Goal: Task Accomplishment & Management: Use online tool/utility

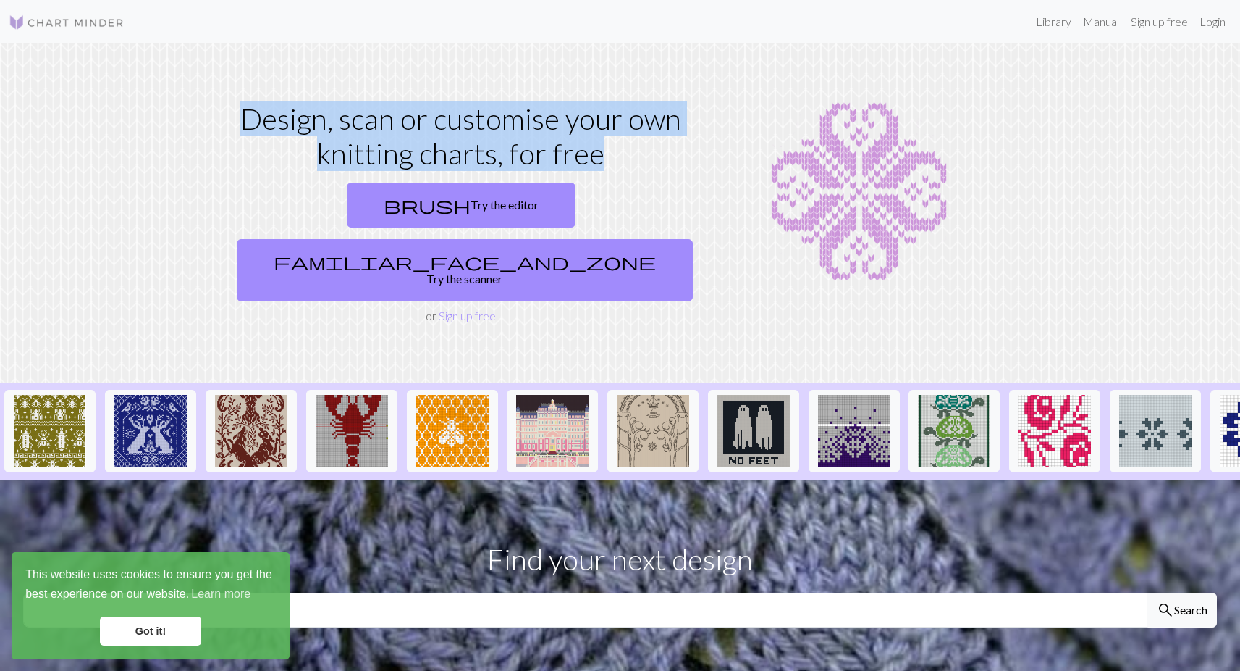
drag, startPoint x: 240, startPoint y: 114, endPoint x: 622, endPoint y: 161, distance: 384.4
click at [622, 161] on h1 "Design, scan or customise your own knitting charts, for free" at bounding box center [461, 136] width 461 height 70
drag, startPoint x: 321, startPoint y: 118, endPoint x: 579, endPoint y: 161, distance: 261.3
click at [579, 161] on h1 "Design, scan or customise your own knitting charts, for free" at bounding box center [461, 136] width 461 height 70
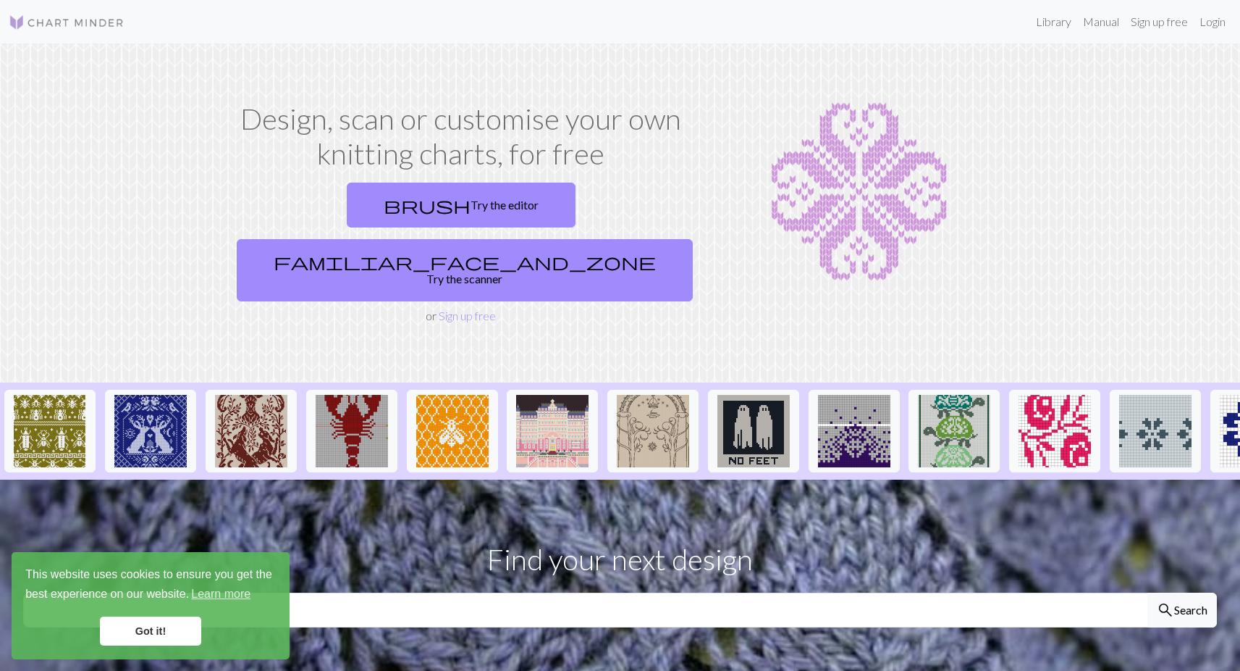
click at [608, 154] on h1 "Design, scan or customise your own knitting charts, for free" at bounding box center [461, 136] width 461 height 70
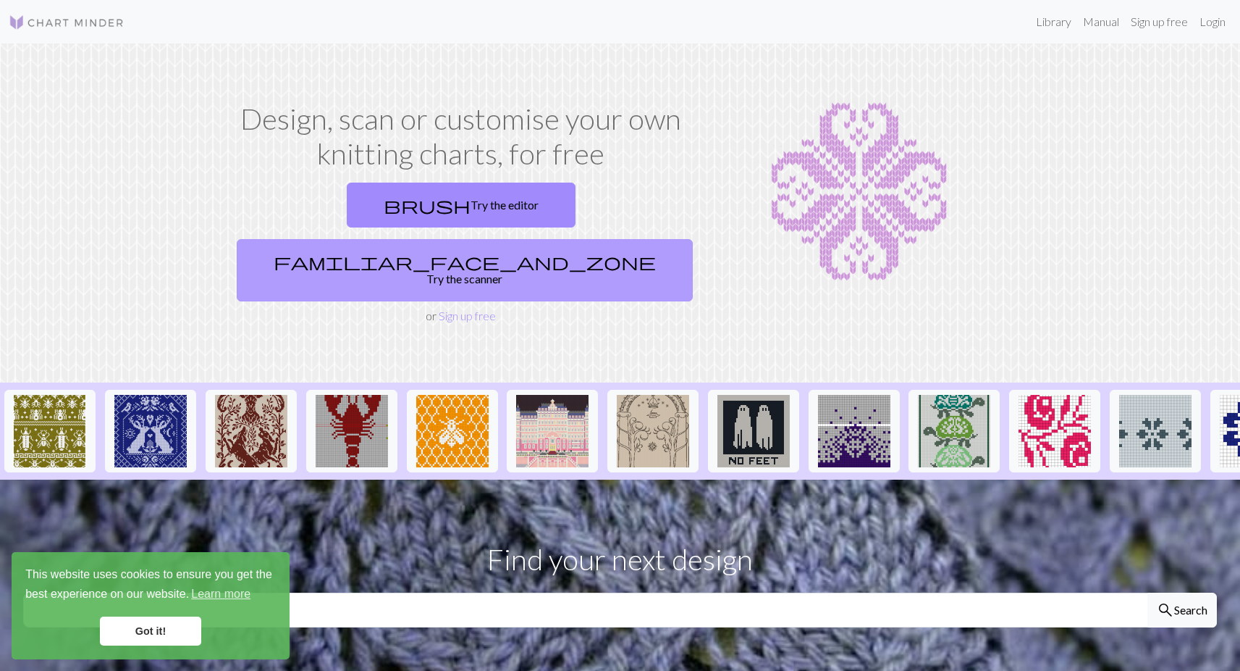
click at [609, 239] on link "familiar_face_and_zone Try the scanner" at bounding box center [465, 270] width 456 height 62
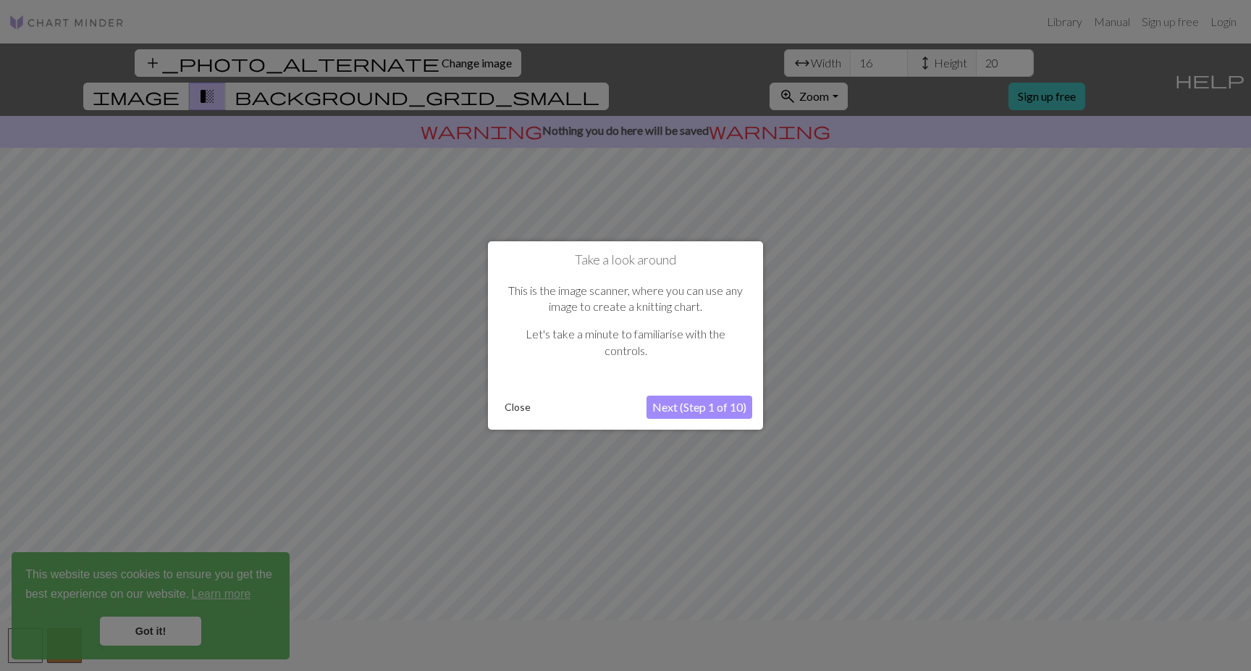
click at [694, 412] on button "Next (Step 1 of 10)" at bounding box center [700, 406] width 106 height 23
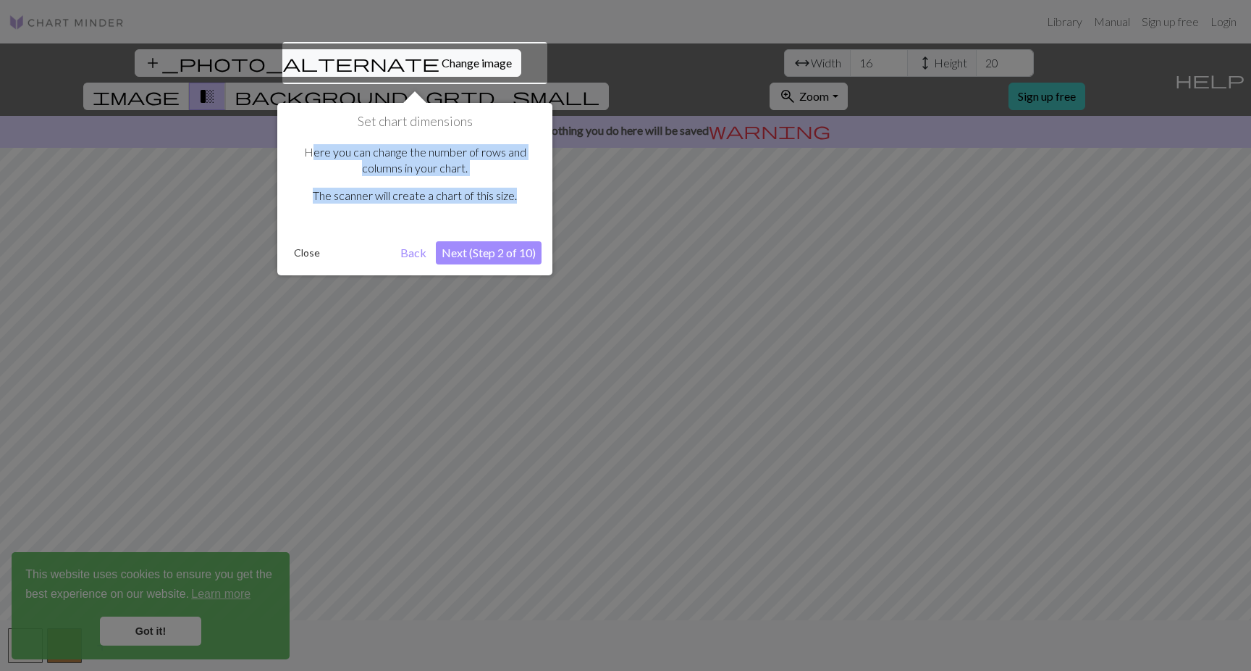
drag, startPoint x: 323, startPoint y: 151, endPoint x: 506, endPoint y: 205, distance: 190.9
click at [506, 205] on div "Here you can change the number of rows and columns in your chart. The scanner w…" at bounding box center [414, 180] width 253 height 101
click at [504, 190] on p "The scanner will create a chart of this size." at bounding box center [414, 196] width 239 height 16
drag, startPoint x: 358, startPoint y: 120, endPoint x: 502, endPoint y: 200, distance: 164.6
click at [502, 200] on div "Set chart dimensions Here you can change the number of rows and columns in your…" at bounding box center [414, 172] width 253 height 117
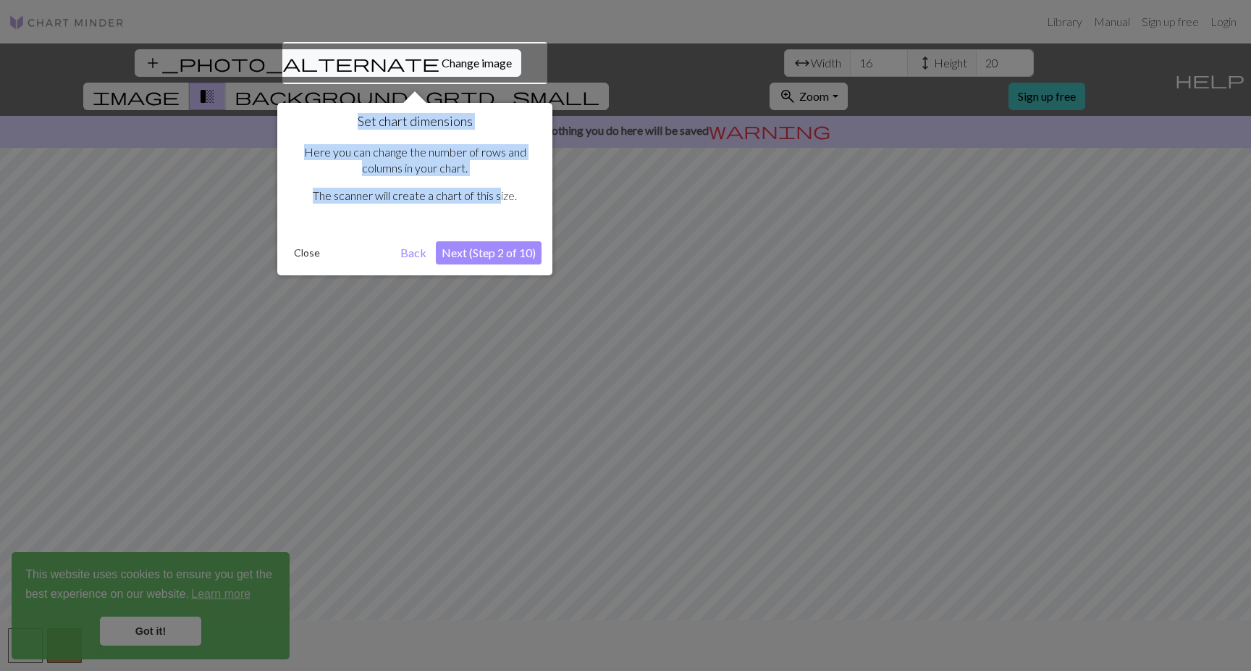
click at [497, 249] on button "Next (Step 2 of 10)" at bounding box center [489, 252] width 106 height 23
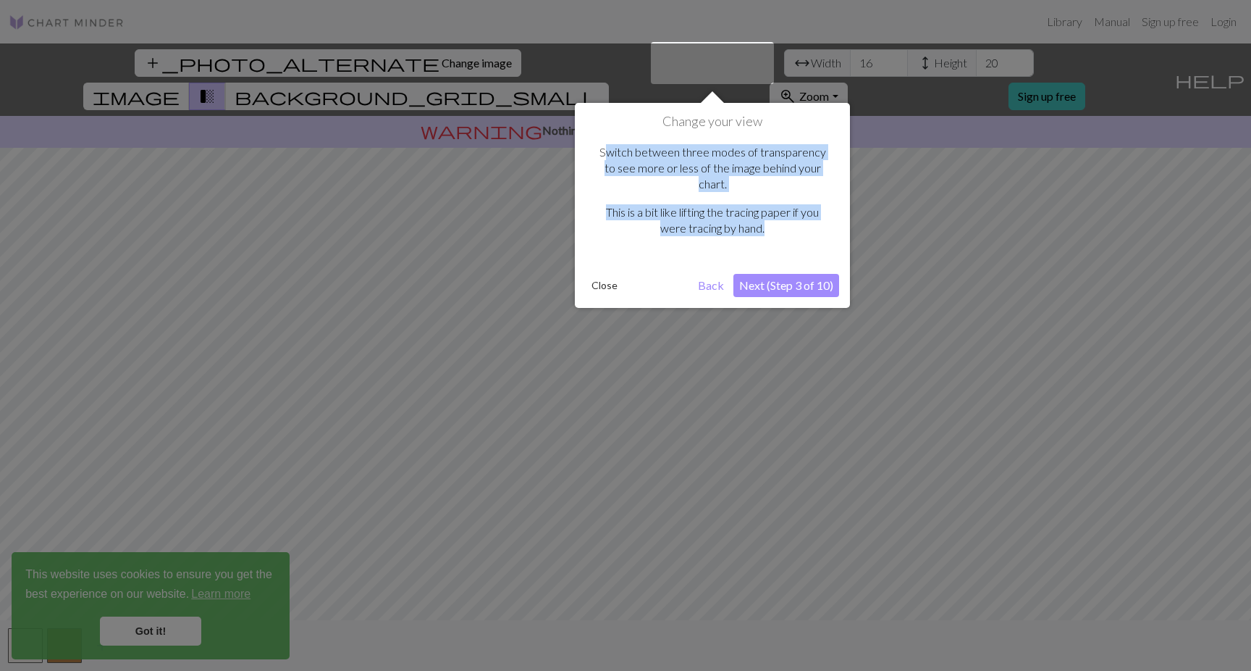
drag, startPoint x: 604, startPoint y: 150, endPoint x: 819, endPoint y: 224, distance: 227.6
click at [819, 224] on div "Switch between three modes of transparency to see more or less of the image beh…" at bounding box center [712, 196] width 253 height 133
click at [768, 274] on button "Next (Step 3 of 10)" at bounding box center [786, 285] width 106 height 23
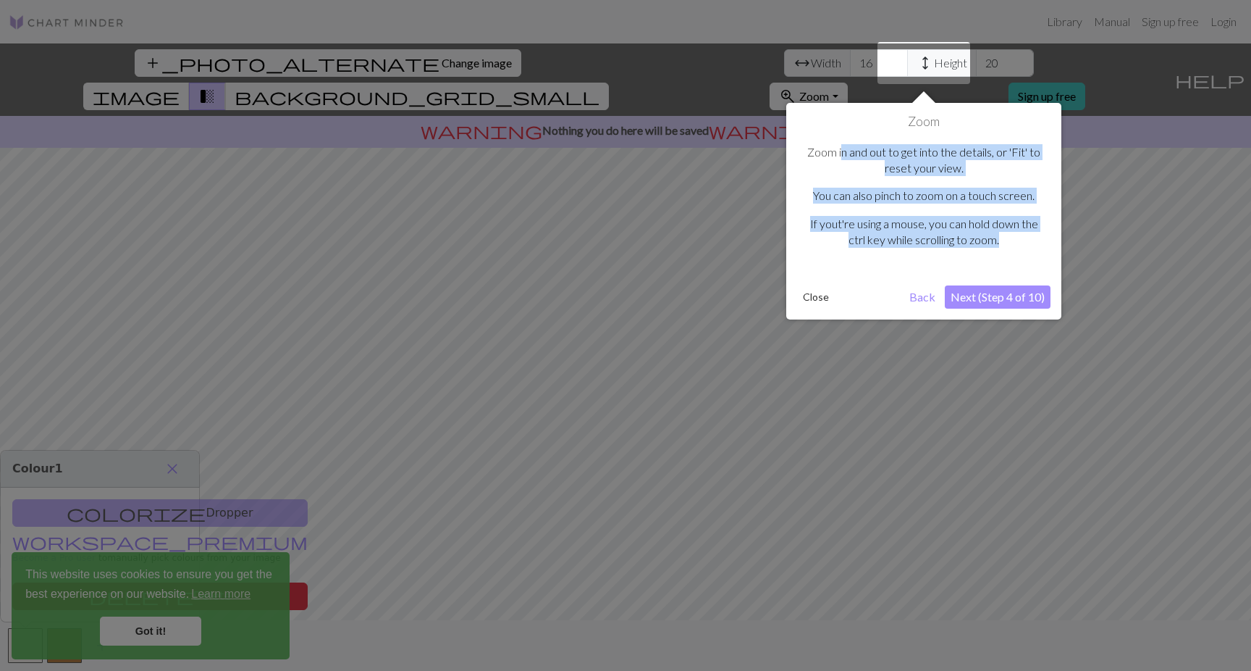
drag, startPoint x: 840, startPoint y: 145, endPoint x: 999, endPoint y: 246, distance: 188.8
click at [999, 246] on div "Zoom in and out to get into the details, or 'Fit' to reset your view. You can a…" at bounding box center [923, 202] width 253 height 145
click at [1001, 293] on button "Next (Step 4 of 10)" at bounding box center [998, 296] width 106 height 23
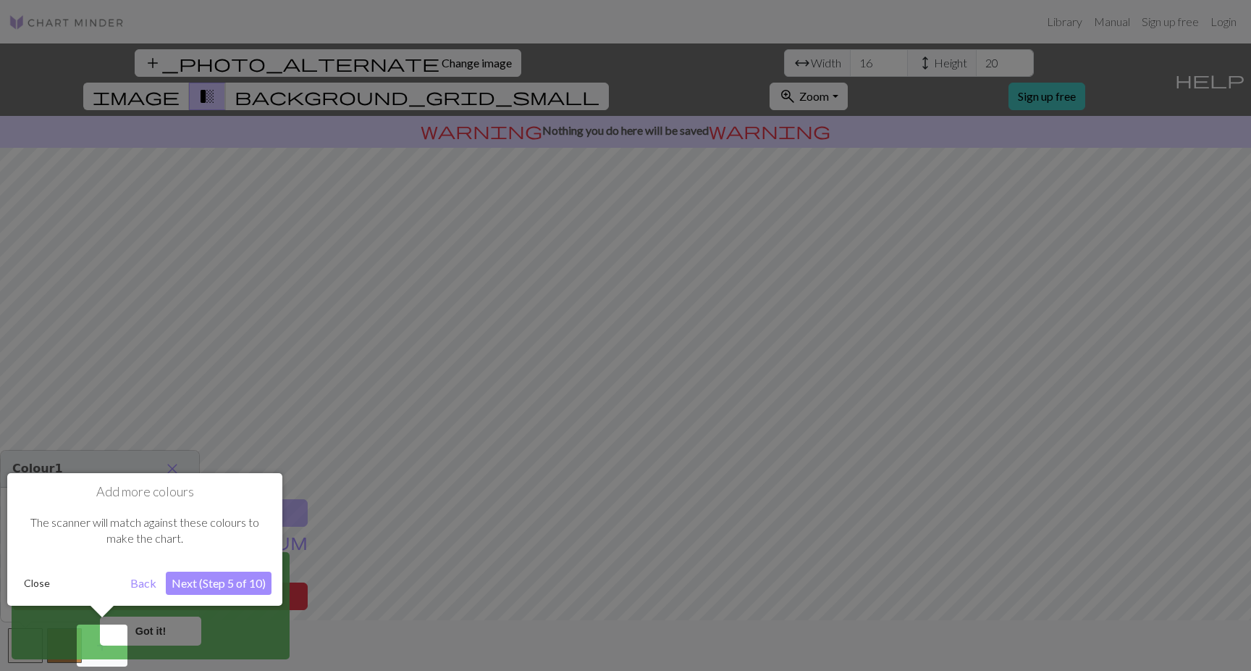
click at [226, 583] on button "Next (Step 5 of 10)" at bounding box center [219, 582] width 106 height 23
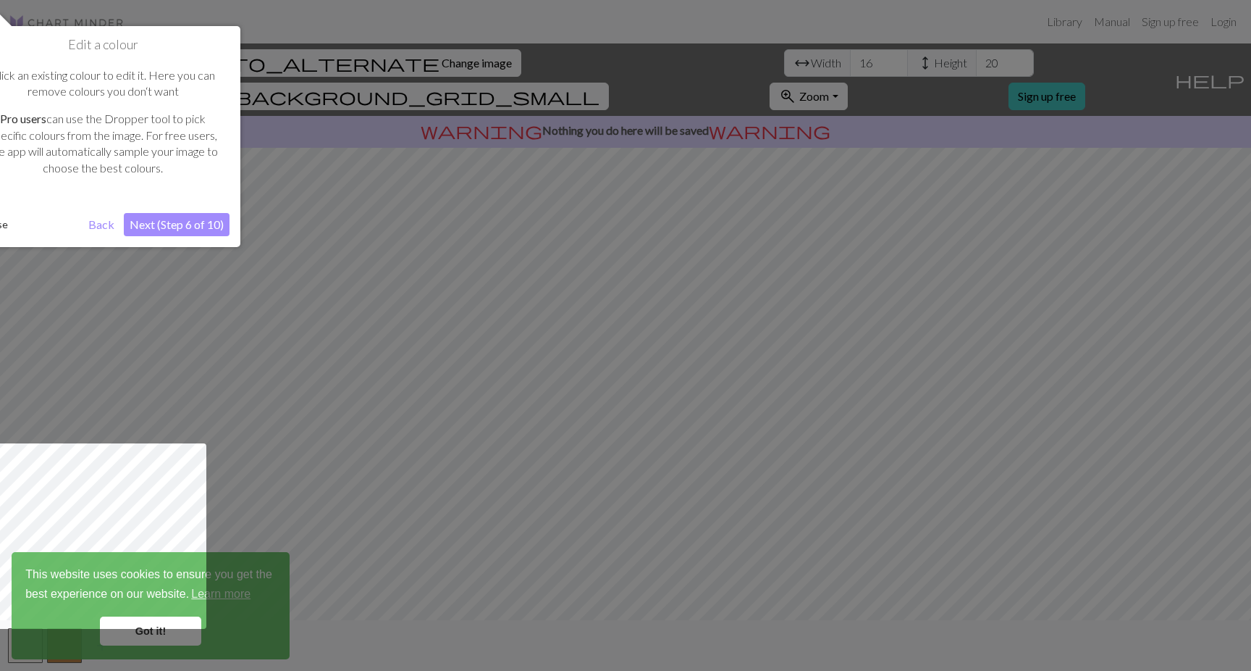
click at [169, 227] on button "Next (Step 6 of 10)" at bounding box center [177, 224] width 106 height 23
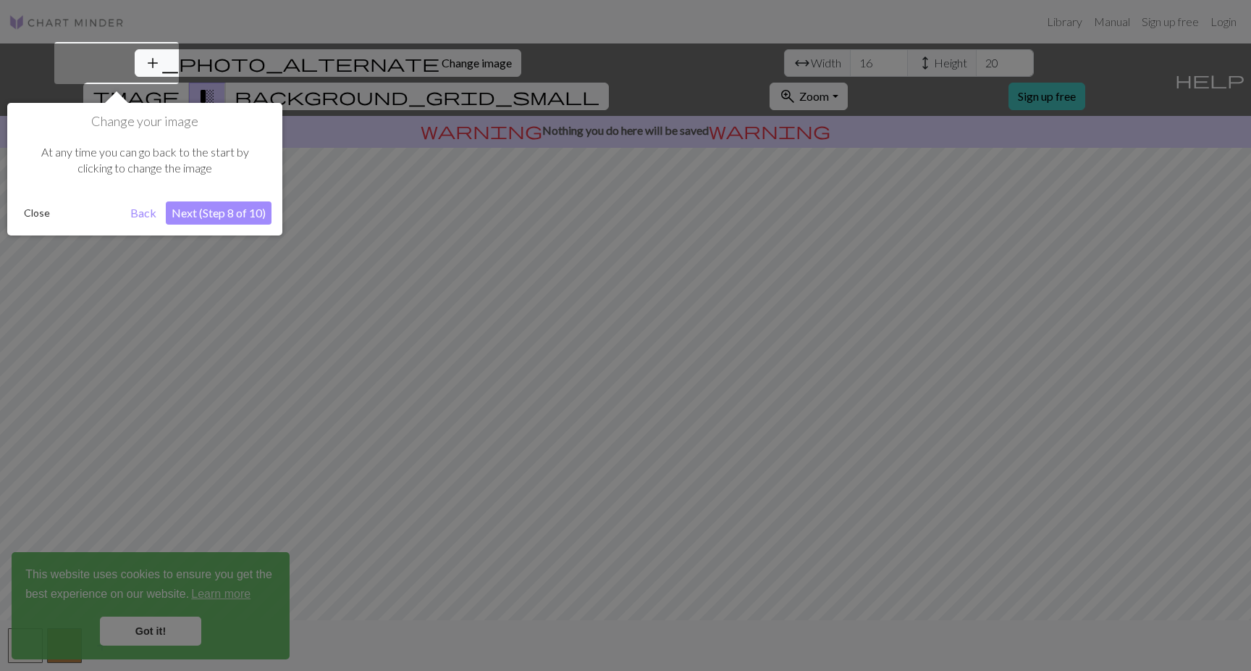
click at [234, 210] on button "Next (Step 8 of 10)" at bounding box center [219, 212] width 106 height 23
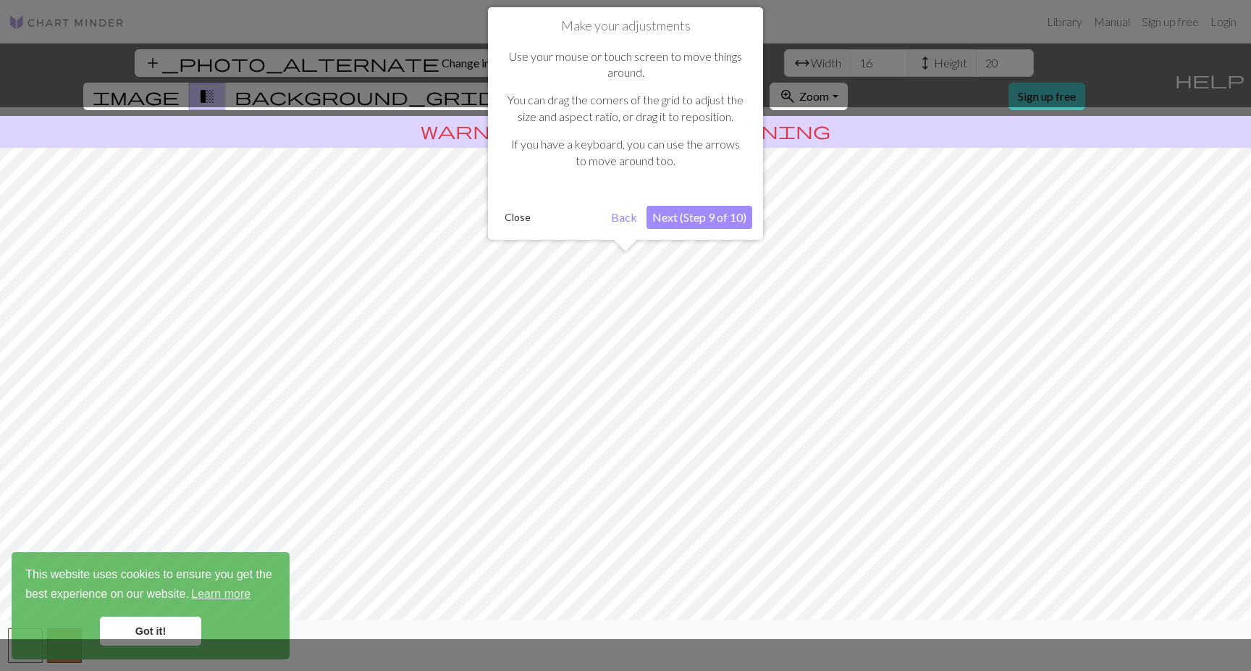
click at [710, 224] on button "Next (Step 9 of 10)" at bounding box center [700, 217] width 106 height 23
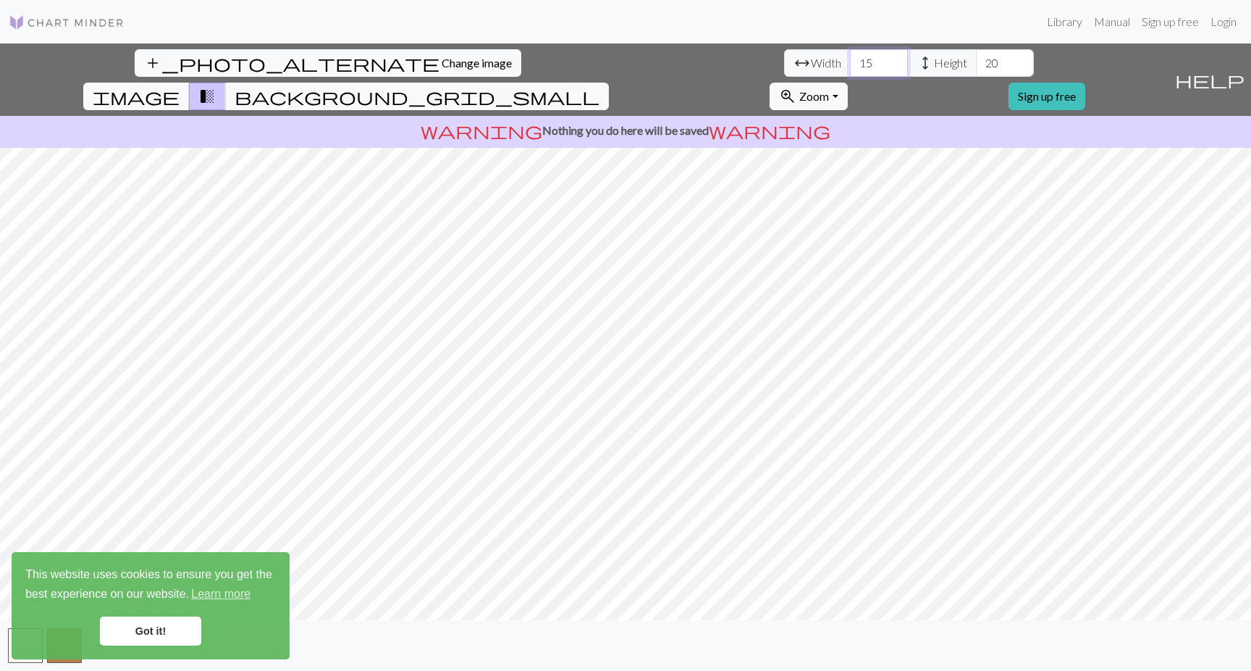
click at [850, 66] on input "15" at bounding box center [879, 63] width 58 height 28
click at [850, 56] on input "16" at bounding box center [879, 63] width 58 height 28
click at [850, 56] on input "17" at bounding box center [879, 63] width 58 height 28
click at [850, 56] on input "18" at bounding box center [879, 63] width 58 height 28
click at [850, 56] on input "19" at bounding box center [879, 63] width 58 height 28
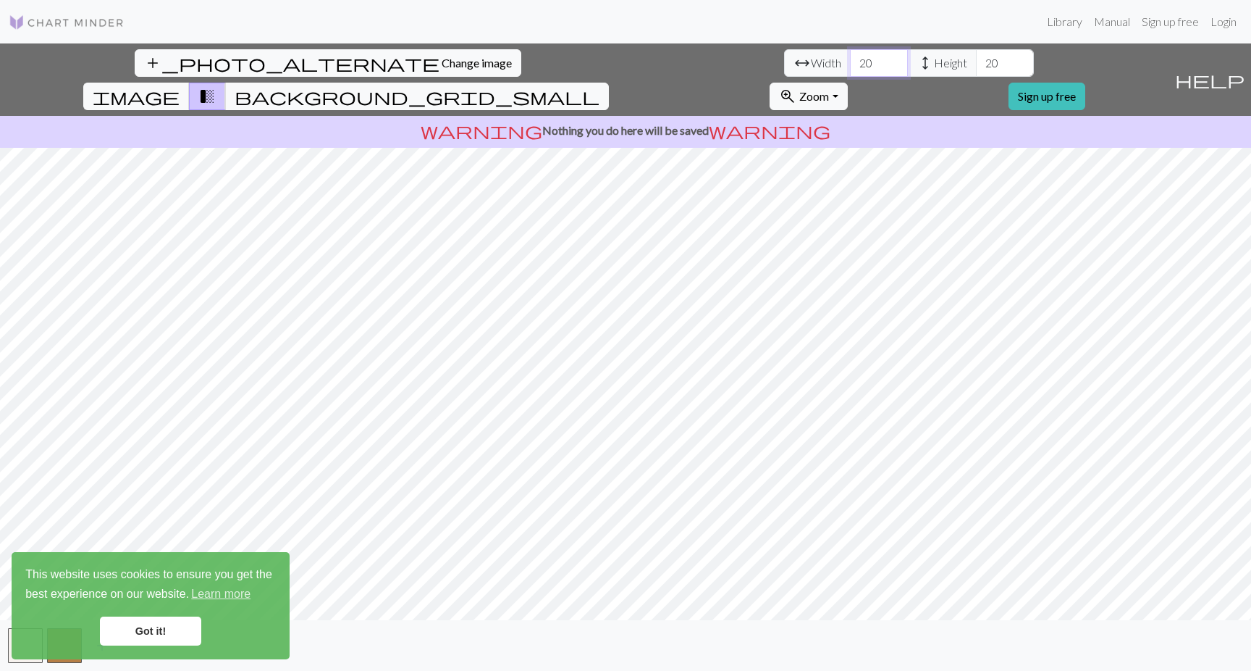
click at [850, 56] on input "20" at bounding box center [879, 63] width 58 height 28
click at [850, 56] on input "21" at bounding box center [879, 63] width 58 height 28
click at [850, 56] on input "22" at bounding box center [879, 63] width 58 height 28
click at [850, 56] on input "23" at bounding box center [879, 63] width 58 height 28
click at [850, 56] on input "24" at bounding box center [879, 63] width 58 height 28
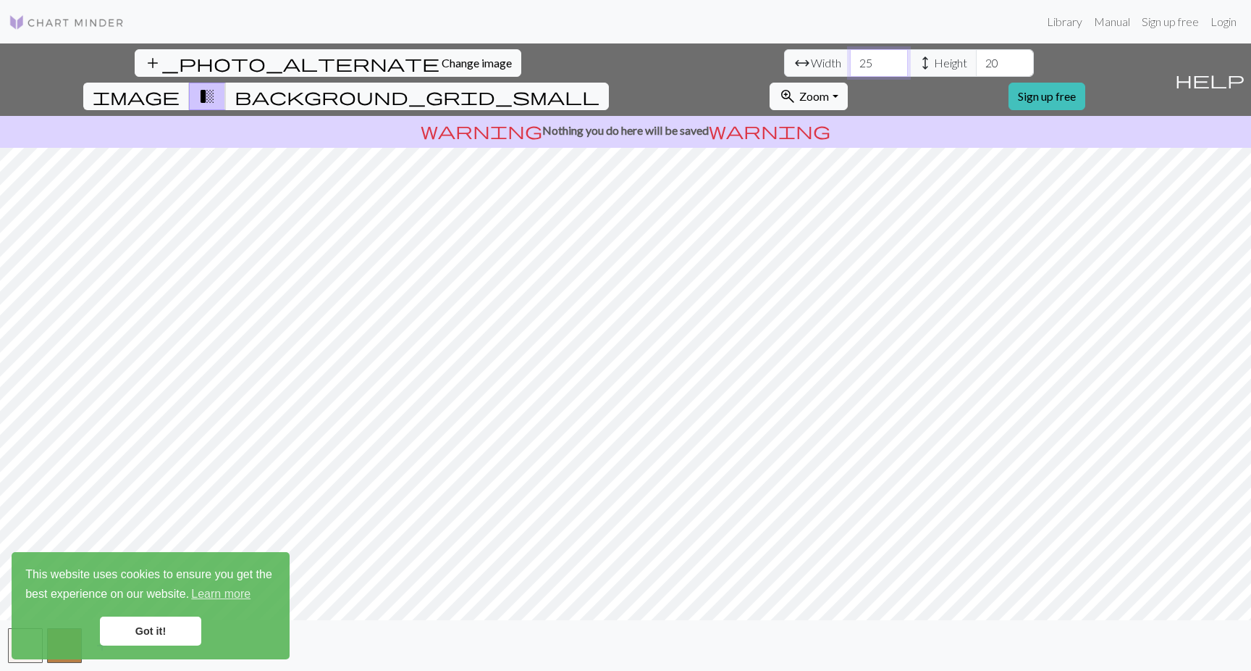
click at [850, 56] on input "25" at bounding box center [879, 63] width 58 height 28
click at [850, 56] on input "26" at bounding box center [879, 63] width 58 height 28
click at [850, 56] on input "27" at bounding box center [879, 63] width 58 height 28
click at [850, 56] on input "28" at bounding box center [879, 63] width 58 height 28
click at [850, 56] on input "29" at bounding box center [879, 63] width 58 height 28
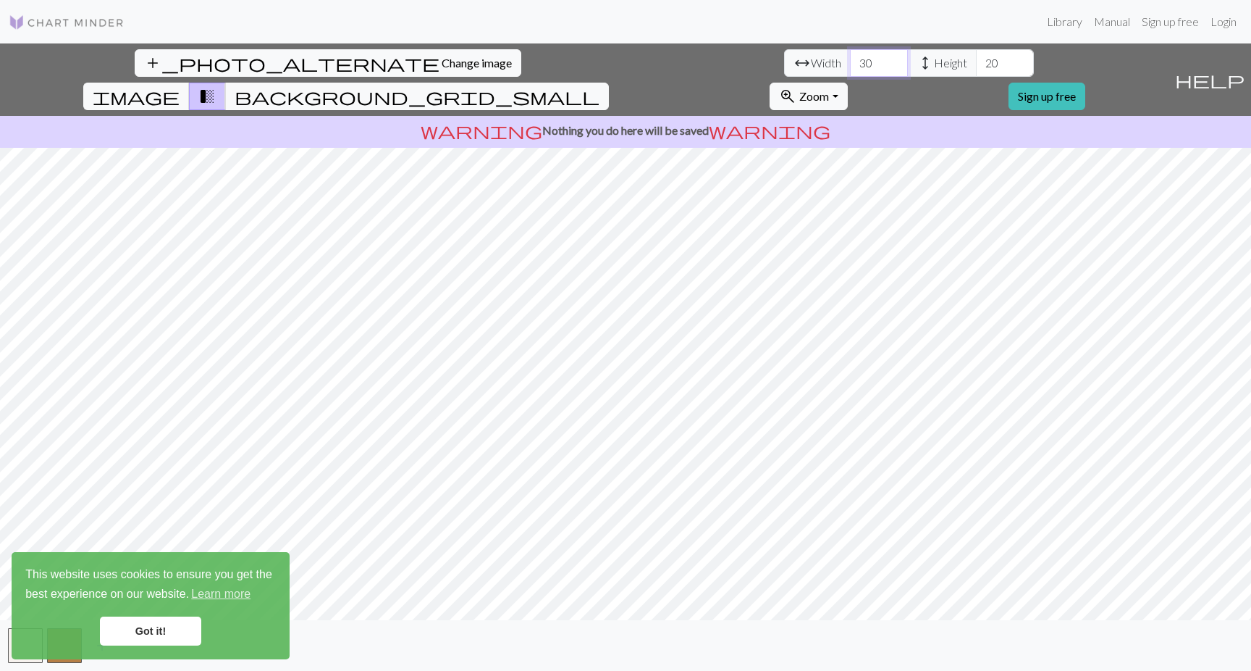
click at [850, 56] on input "30" at bounding box center [879, 63] width 58 height 28
click at [850, 56] on input "31" at bounding box center [879, 63] width 58 height 28
click at [850, 56] on input "32" at bounding box center [879, 63] width 58 height 28
click at [850, 56] on input "33" at bounding box center [879, 63] width 58 height 28
click at [850, 56] on input "34" at bounding box center [879, 63] width 58 height 28
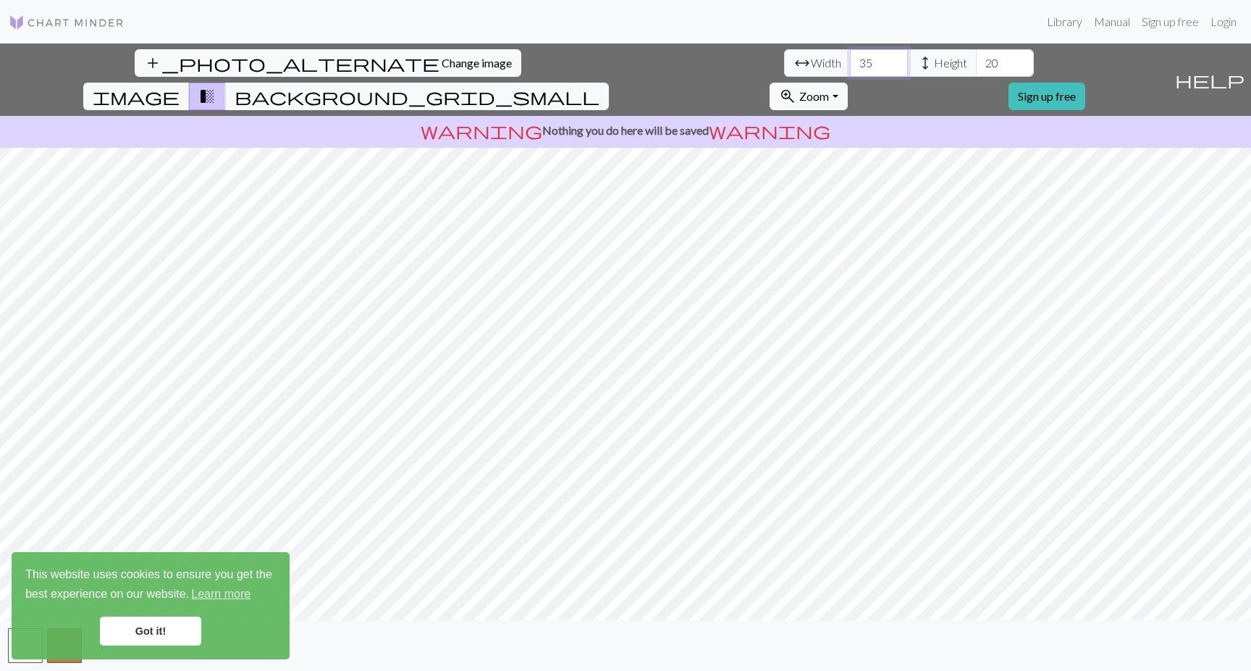
click at [850, 56] on input "35" at bounding box center [879, 63] width 58 height 28
click at [850, 56] on input "36" at bounding box center [879, 63] width 58 height 28
click at [850, 56] on input "37" at bounding box center [879, 63] width 58 height 28
type input "38"
click at [850, 56] on input "38" at bounding box center [879, 63] width 58 height 28
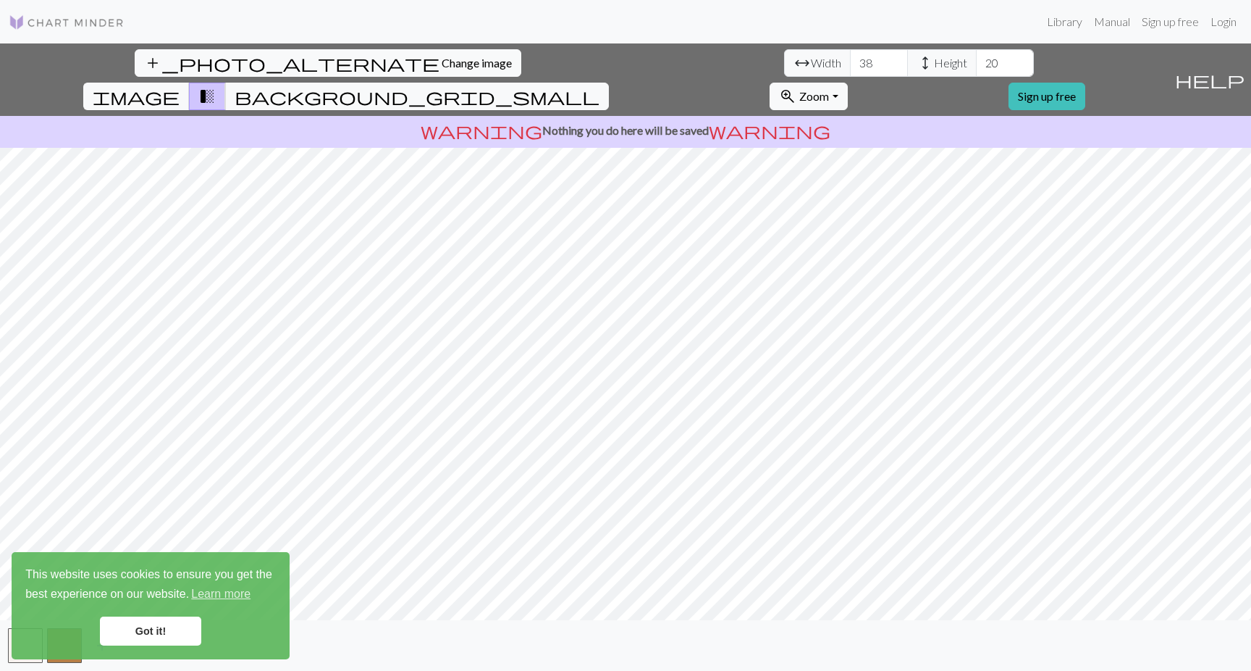
click at [917, 60] on span "height" at bounding box center [925, 63] width 17 height 20
click at [917, 59] on span "height" at bounding box center [925, 63] width 17 height 20
click at [917, 63] on span "height" at bounding box center [925, 63] width 17 height 20
click at [976, 56] on input "20" at bounding box center [1005, 63] width 58 height 28
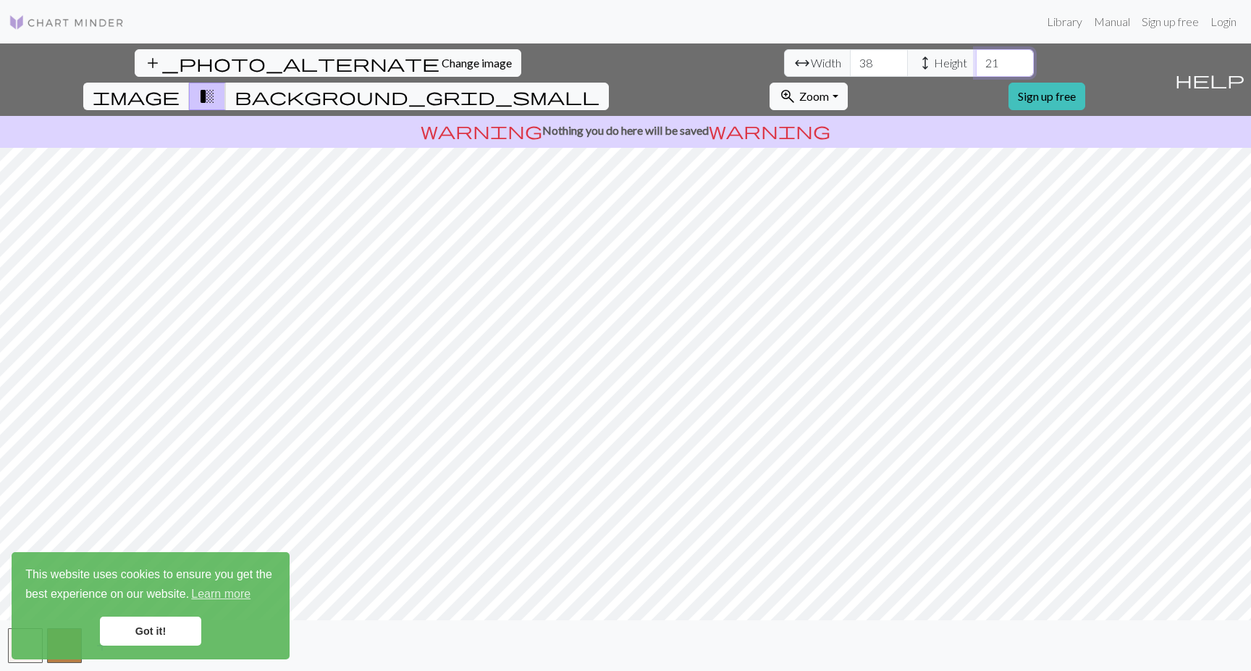
click at [976, 59] on input "21" at bounding box center [1005, 63] width 58 height 28
click at [976, 59] on input "22" at bounding box center [1005, 63] width 58 height 28
click at [976, 59] on input "23" at bounding box center [1005, 63] width 58 height 28
click at [976, 59] on input "24" at bounding box center [1005, 63] width 58 height 28
click at [976, 59] on input "25" at bounding box center [1005, 63] width 58 height 28
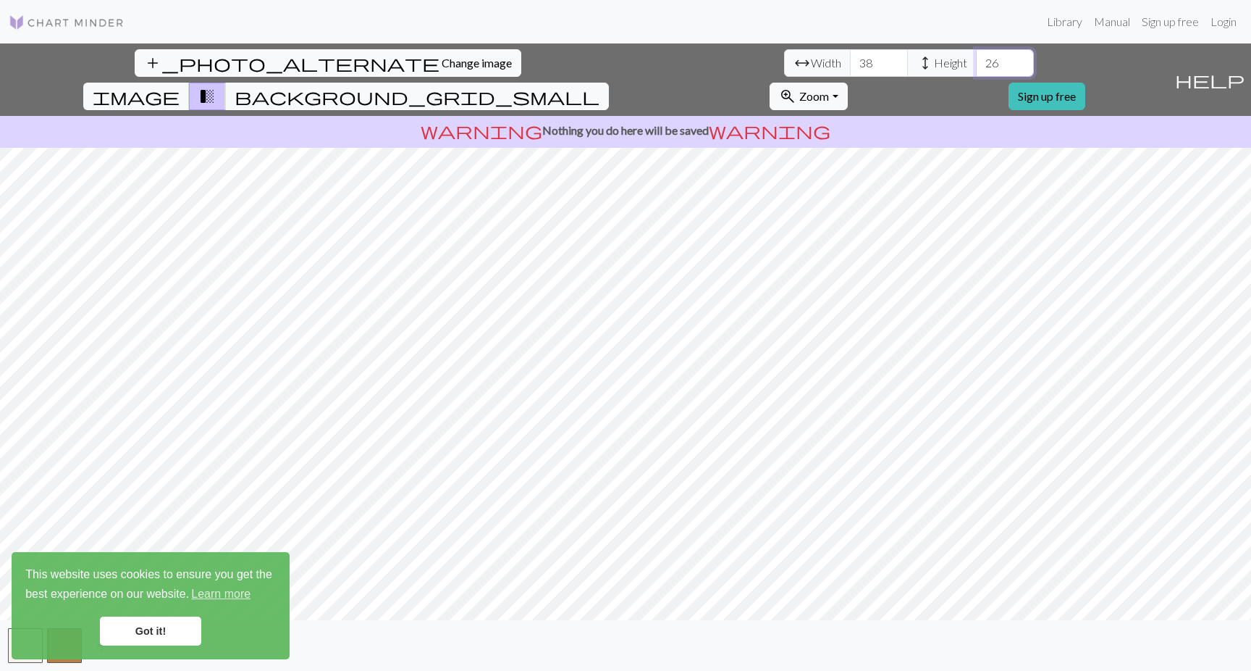
click at [976, 59] on input "26" at bounding box center [1005, 63] width 58 height 28
click at [976, 59] on input "27" at bounding box center [1005, 63] width 58 height 28
click at [976, 59] on input "28" at bounding box center [1005, 63] width 58 height 28
click at [976, 59] on input "29" at bounding box center [1005, 63] width 58 height 28
click at [976, 59] on input "30" at bounding box center [1005, 63] width 58 height 28
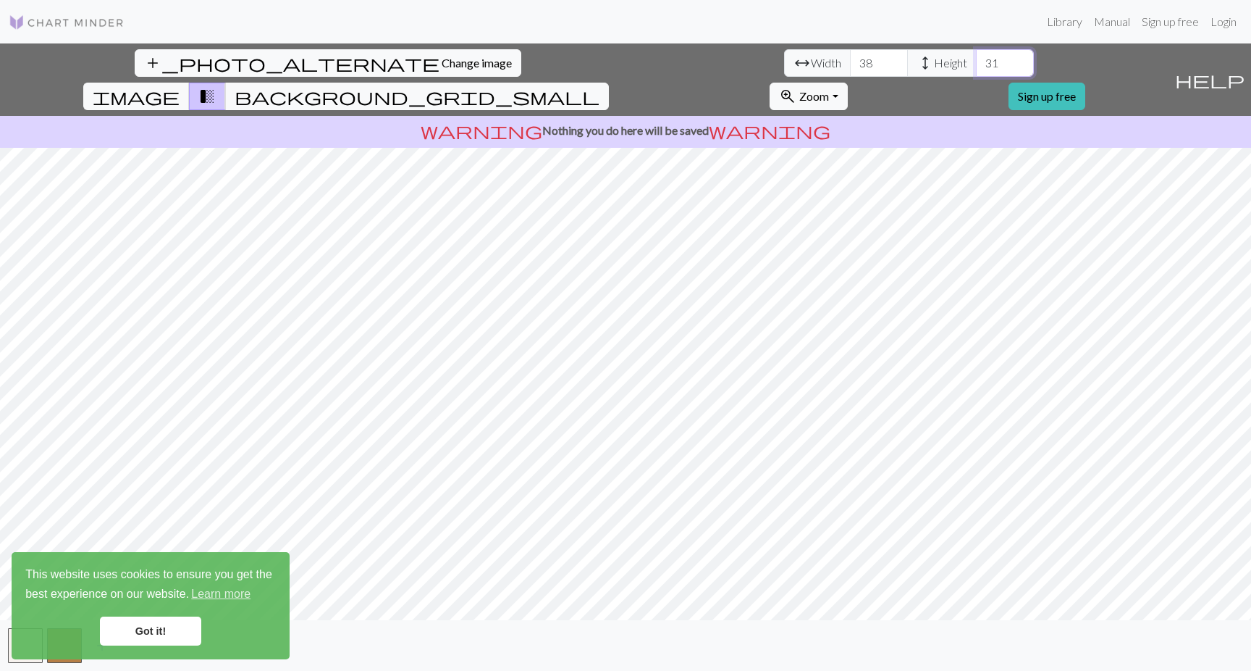
click at [976, 59] on input "31" at bounding box center [1005, 63] width 58 height 28
click at [976, 59] on input "32" at bounding box center [1005, 63] width 58 height 28
click at [976, 59] on input "33" at bounding box center [1005, 63] width 58 height 28
click at [976, 59] on input "34" at bounding box center [1005, 63] width 58 height 28
click at [976, 59] on input "35" at bounding box center [1005, 63] width 58 height 28
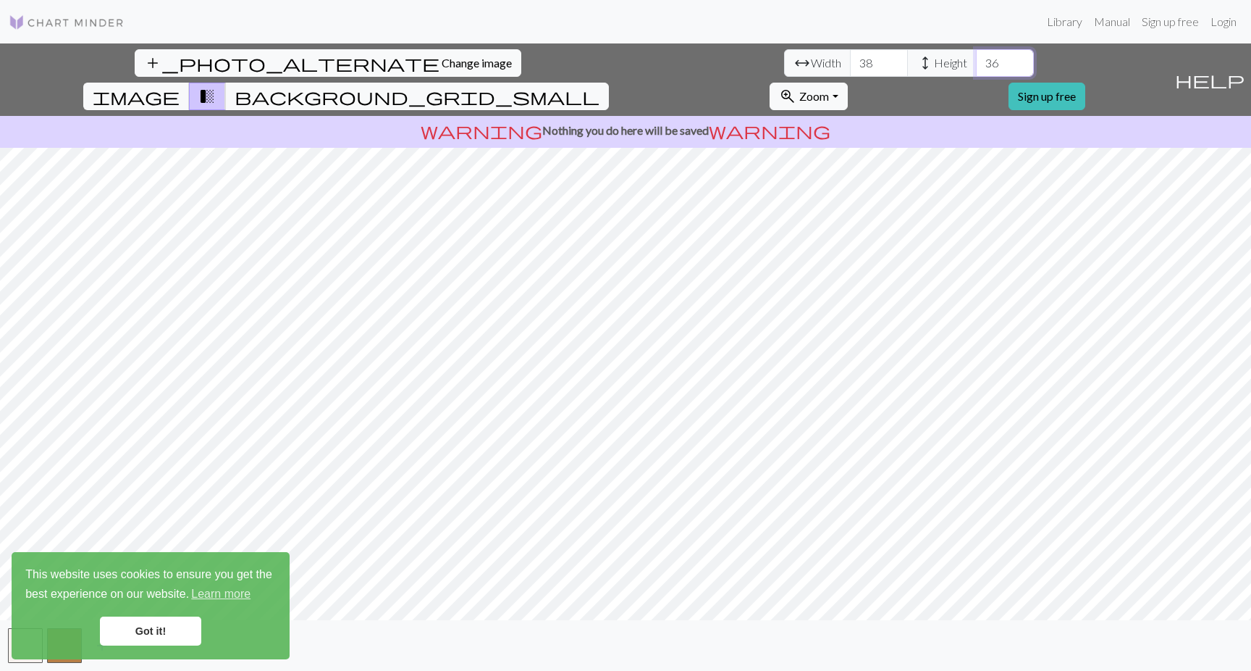
click at [976, 59] on input "36" at bounding box center [1005, 63] width 58 height 28
click at [976, 59] on input "37" at bounding box center [1005, 63] width 58 height 28
click at [976, 59] on input "38" at bounding box center [1005, 63] width 58 height 28
click at [976, 59] on input "39" at bounding box center [1005, 63] width 58 height 28
click at [976, 59] on input "40" at bounding box center [1005, 63] width 58 height 28
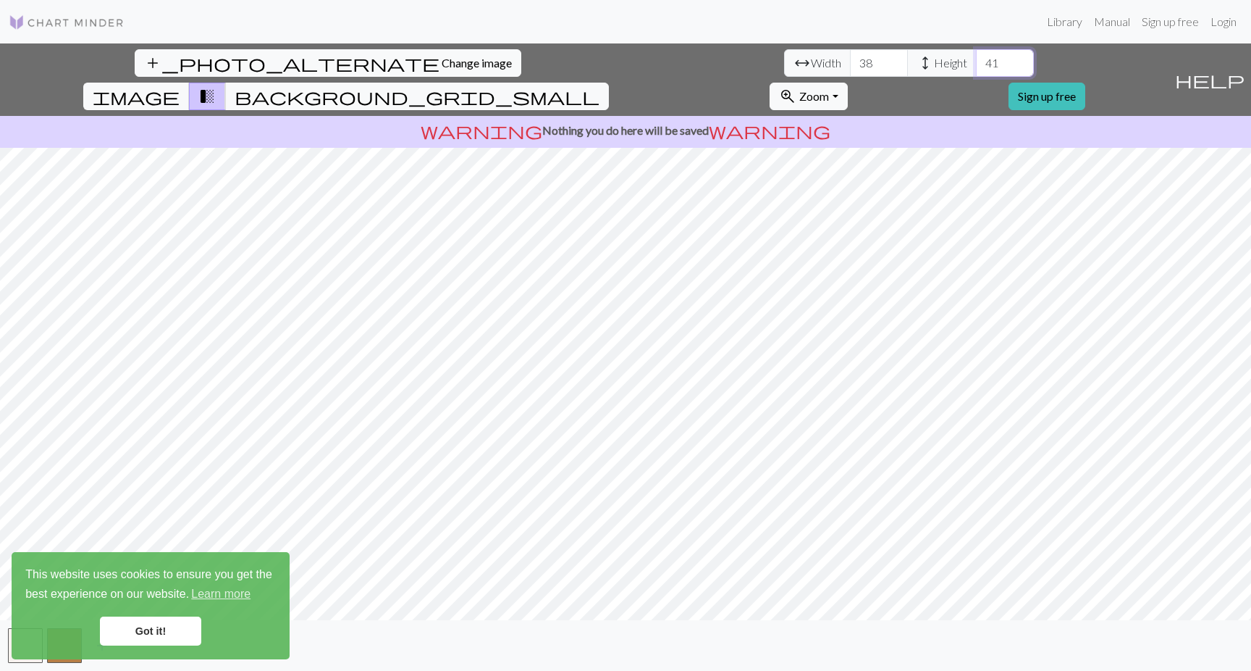
click at [976, 59] on input "41" at bounding box center [1005, 63] width 58 height 28
click at [976, 59] on input "42" at bounding box center [1005, 63] width 58 height 28
click at [976, 59] on input "43" at bounding box center [1005, 63] width 58 height 28
click at [976, 59] on input "44" at bounding box center [1005, 63] width 58 height 28
click at [976, 59] on input "45" at bounding box center [1005, 63] width 58 height 28
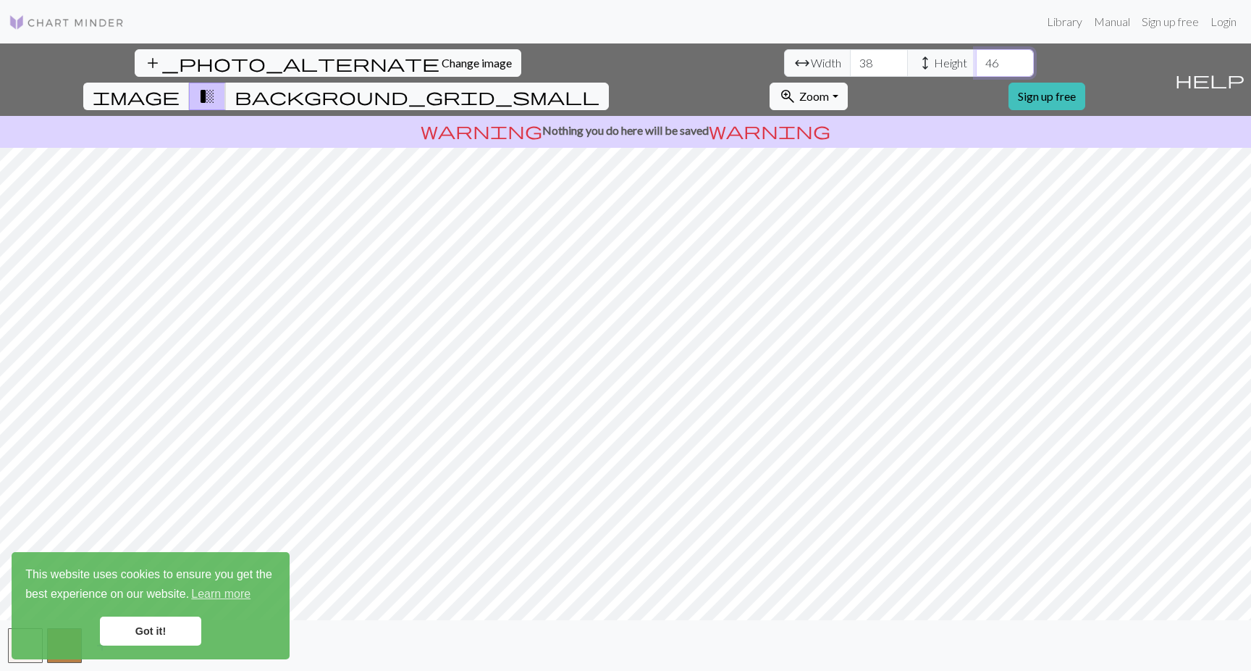
click at [976, 59] on input "46" at bounding box center [1005, 63] width 58 height 28
click at [976, 59] on input "47" at bounding box center [1005, 63] width 58 height 28
click at [976, 59] on input "48" at bounding box center [1005, 63] width 58 height 28
click at [976, 59] on input "49" at bounding box center [1005, 63] width 58 height 28
click at [976, 59] on input "50" at bounding box center [1005, 63] width 58 height 28
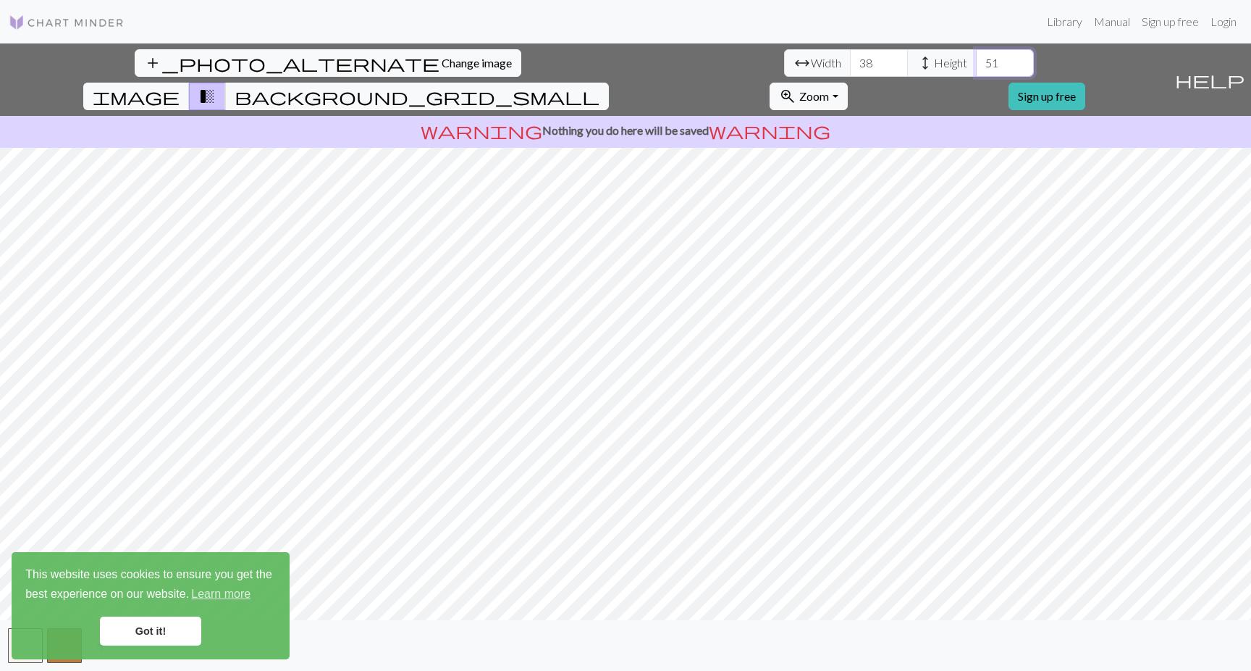
click at [976, 59] on input "51" at bounding box center [1005, 63] width 58 height 28
click at [976, 59] on input "52" at bounding box center [1005, 63] width 58 height 28
click at [976, 59] on input "53" at bounding box center [1005, 63] width 58 height 28
click at [976, 59] on input "54" at bounding box center [1005, 63] width 58 height 28
click at [976, 59] on input "55" at bounding box center [1005, 63] width 58 height 28
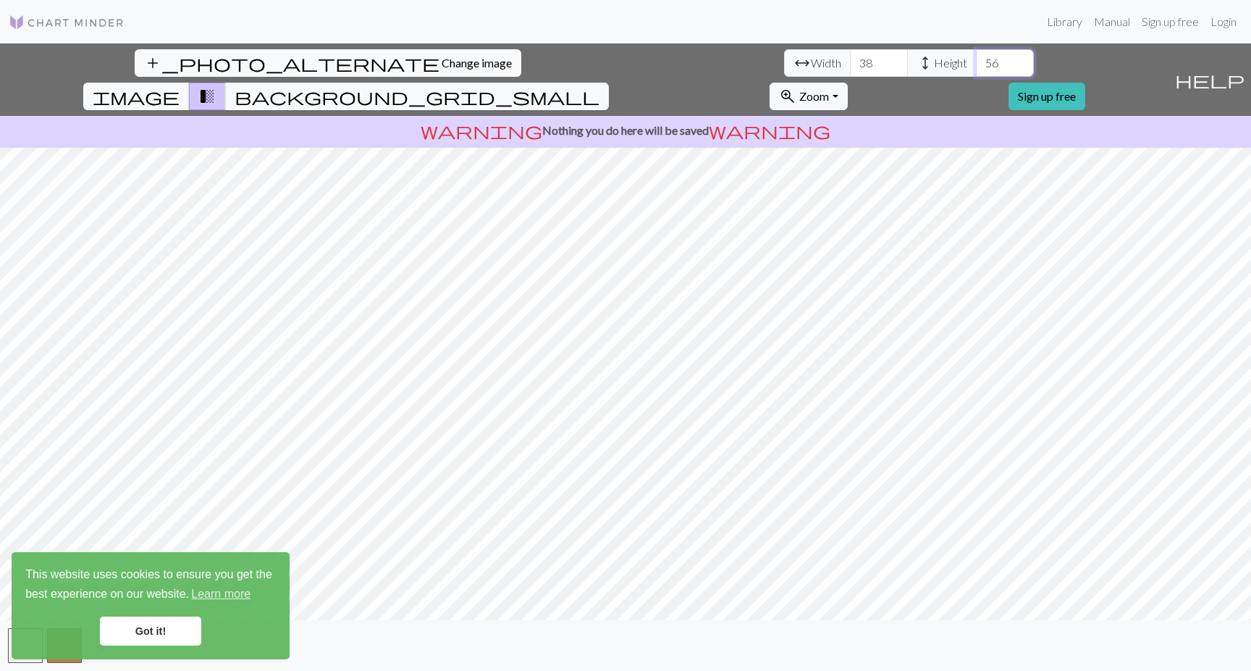
click at [976, 59] on input "56" at bounding box center [1005, 63] width 58 height 28
click at [976, 59] on input "57" at bounding box center [1005, 63] width 58 height 28
click at [976, 59] on input "58" at bounding box center [1005, 63] width 58 height 28
click at [976, 59] on input "59" at bounding box center [1005, 63] width 58 height 28
drag, startPoint x: 503, startPoint y: 62, endPoint x: 463, endPoint y: 62, distance: 40.5
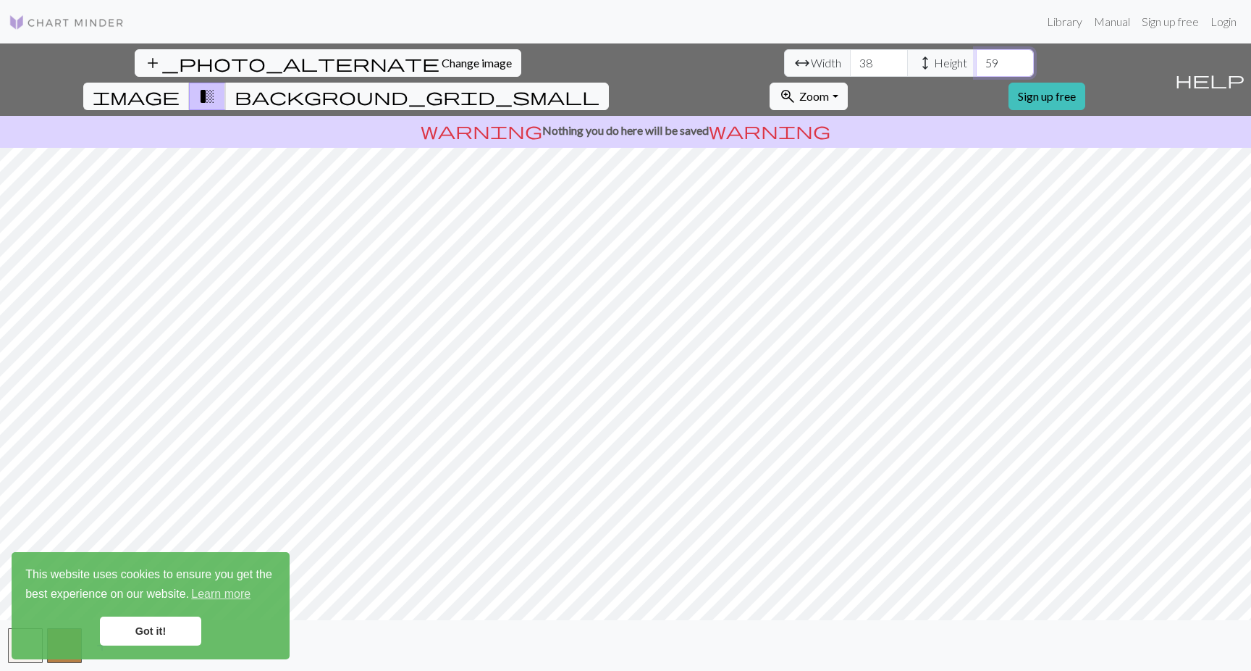
click at [784, 62] on div "arrow_range Width 38 height Height 59" at bounding box center [909, 63] width 250 height 28
type input "60"
drag, startPoint x: 393, startPoint y: 60, endPoint x: 368, endPoint y: 62, distance: 25.4
click at [850, 62] on input "39" at bounding box center [879, 63] width 58 height 28
drag, startPoint x: 384, startPoint y: 65, endPoint x: 356, endPoint y: 62, distance: 27.8
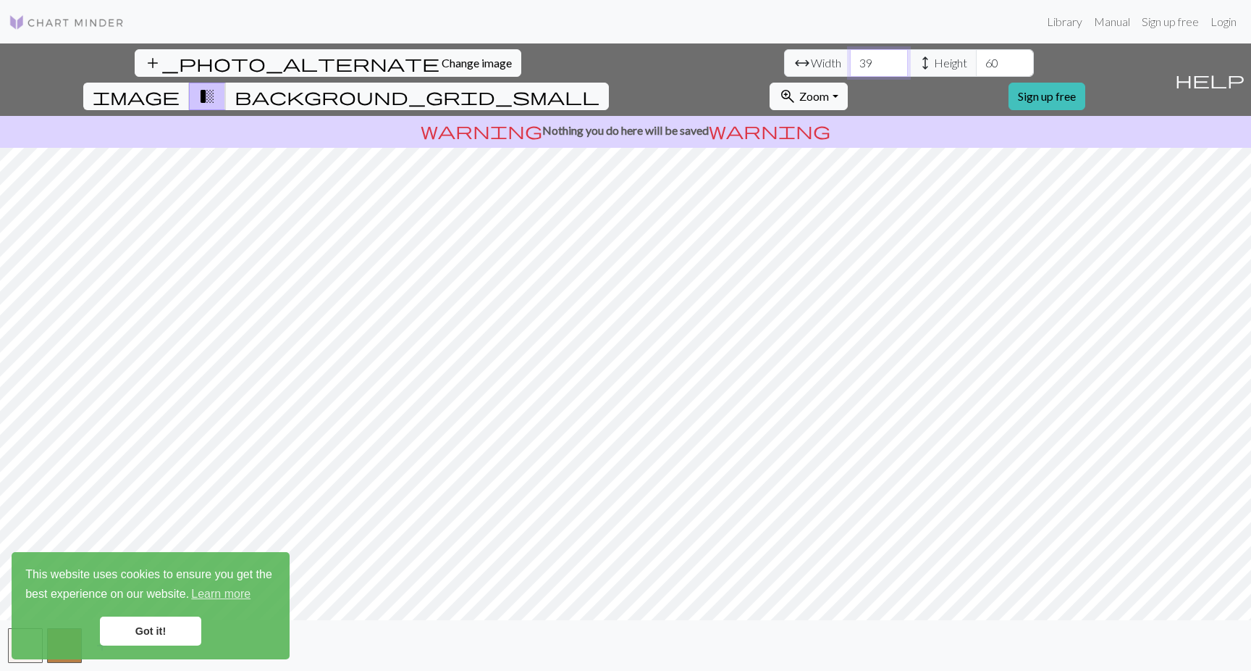
click at [850, 62] on input "39" at bounding box center [879, 63] width 58 height 28
type input "50"
click at [149, 633] on link "Got it!" at bounding box center [150, 630] width 101 height 29
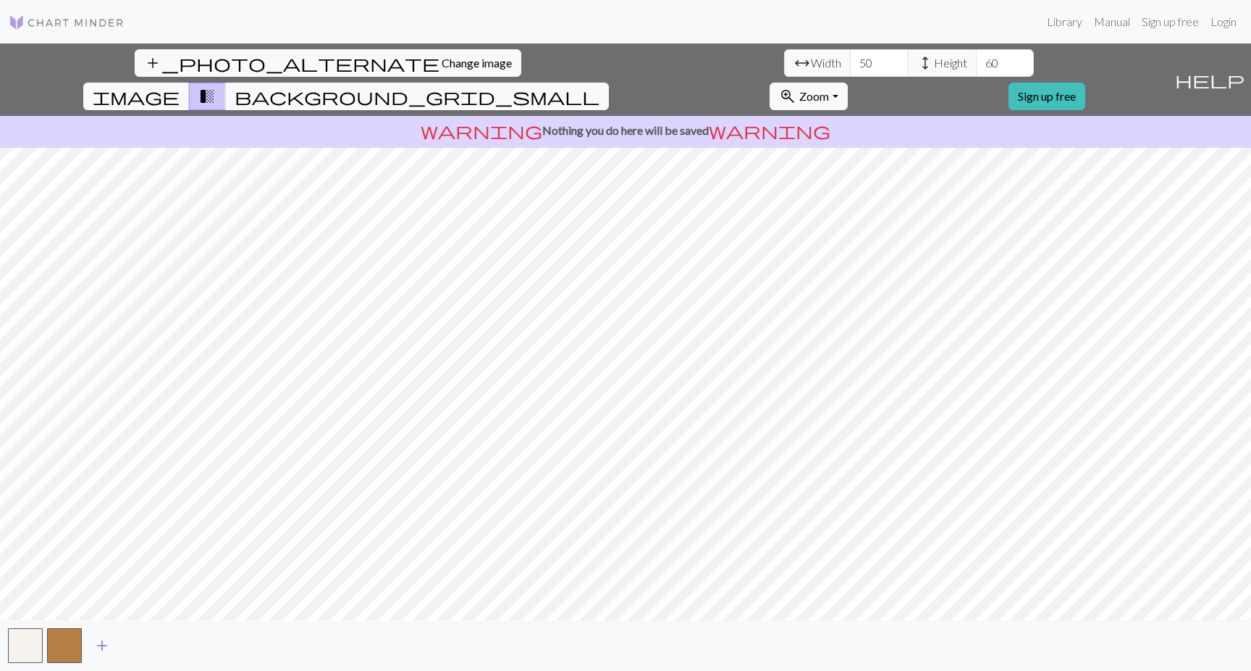
click at [104, 645] on span "add" at bounding box center [101, 645] width 17 height 20
click at [104, 645] on button "button" at bounding box center [103, 645] width 35 height 35
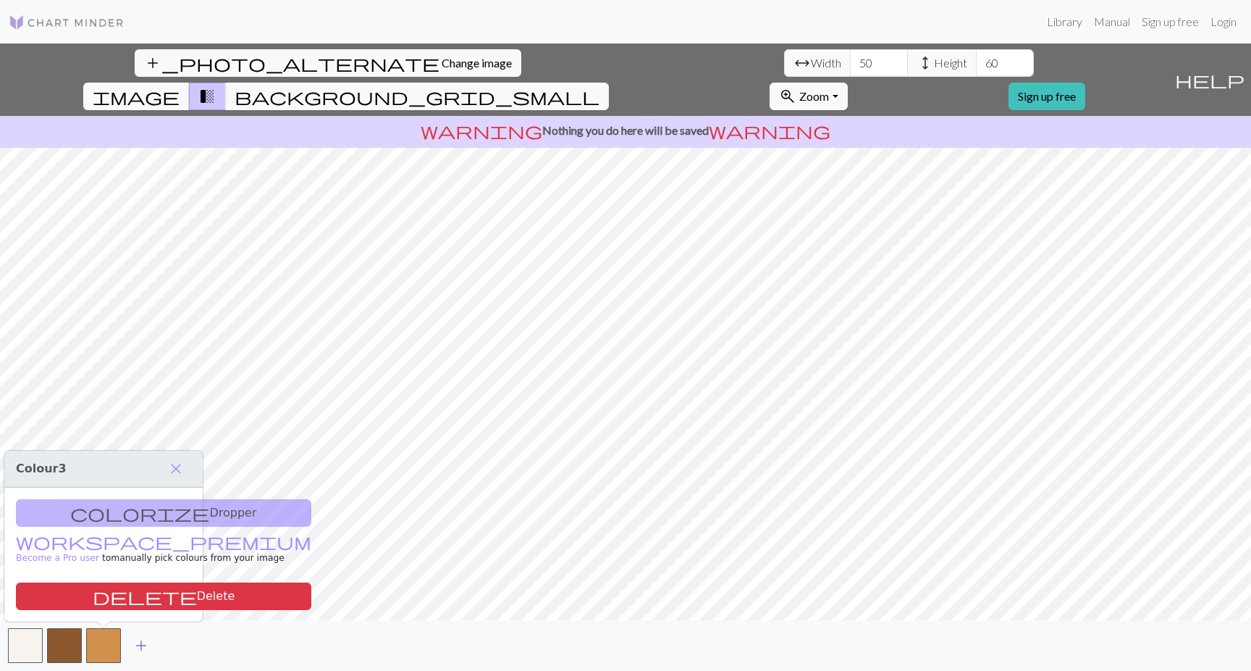
click at [142, 646] on span "add" at bounding box center [141, 645] width 17 height 20
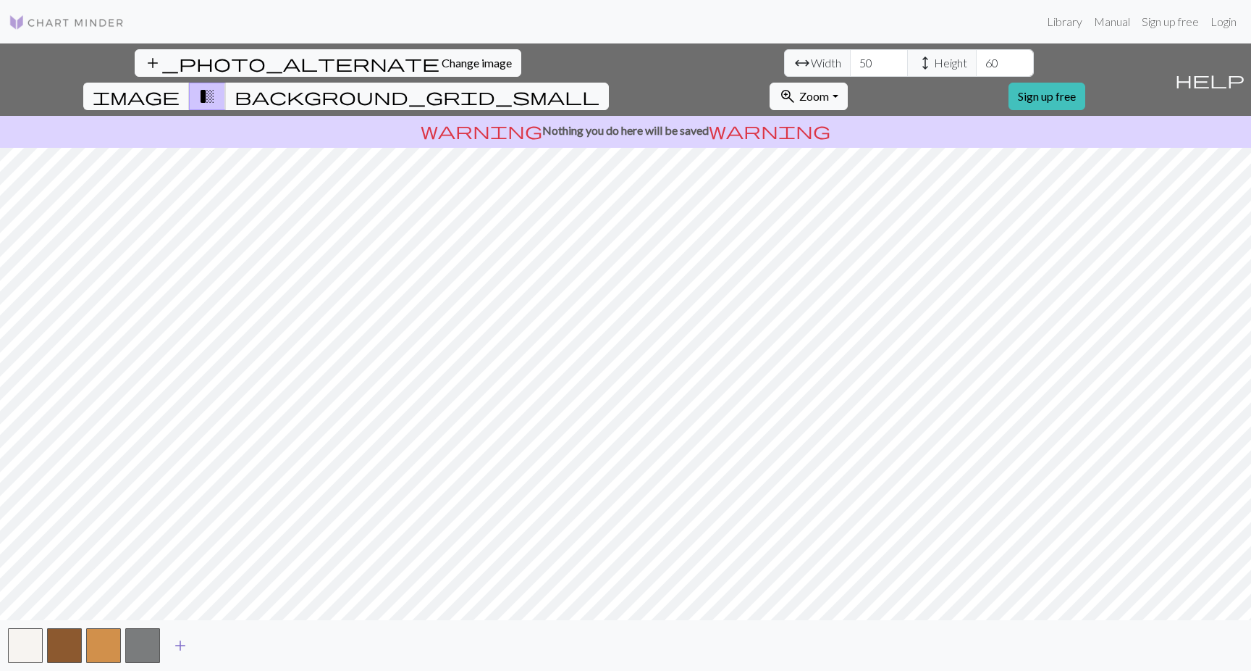
click at [182, 646] on span "add" at bounding box center [180, 645] width 17 height 20
click at [220, 647] on span "add" at bounding box center [219, 645] width 17 height 20
click at [258, 651] on span "add" at bounding box center [258, 645] width 17 height 20
click at [297, 647] on span "add" at bounding box center [297, 645] width 17 height 20
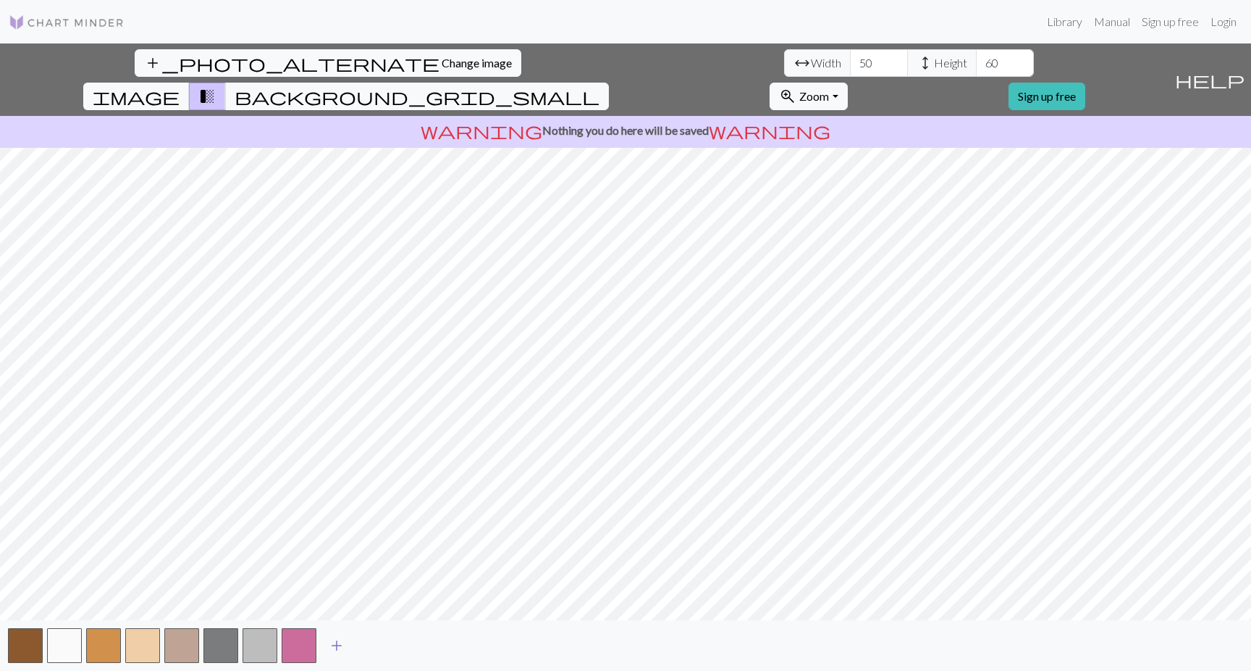
click at [324, 649] on button "add" at bounding box center [337, 645] width 36 height 28
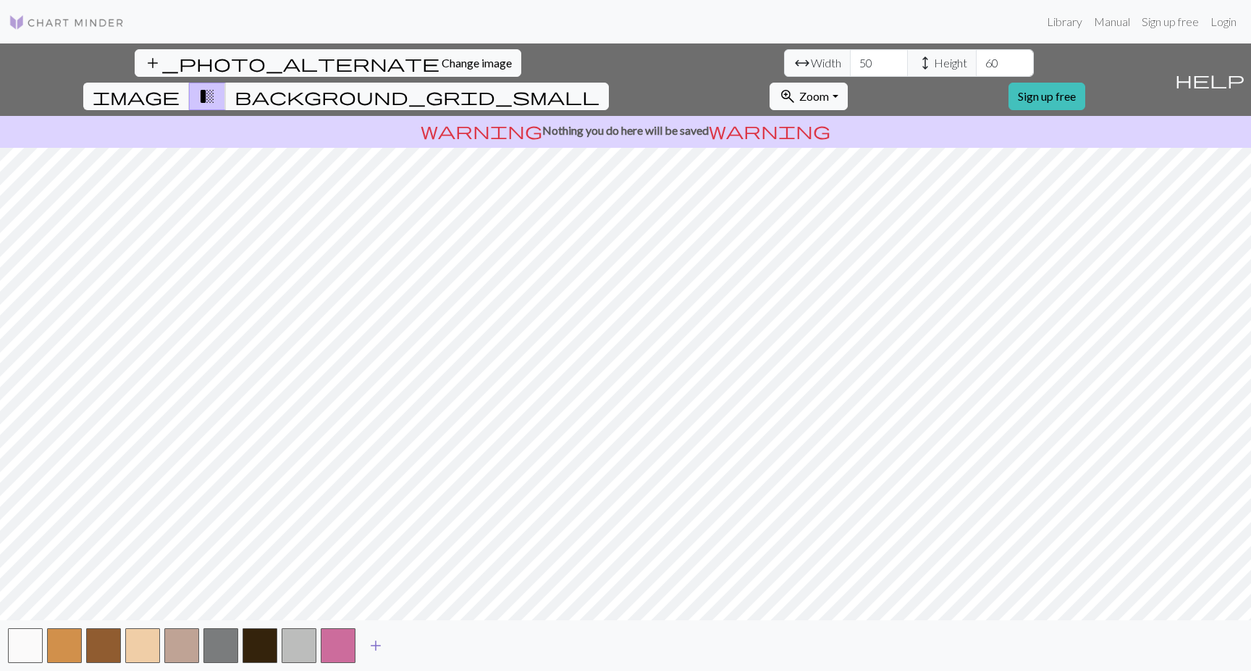
click at [382, 643] on span "add" at bounding box center [375, 645] width 17 height 20
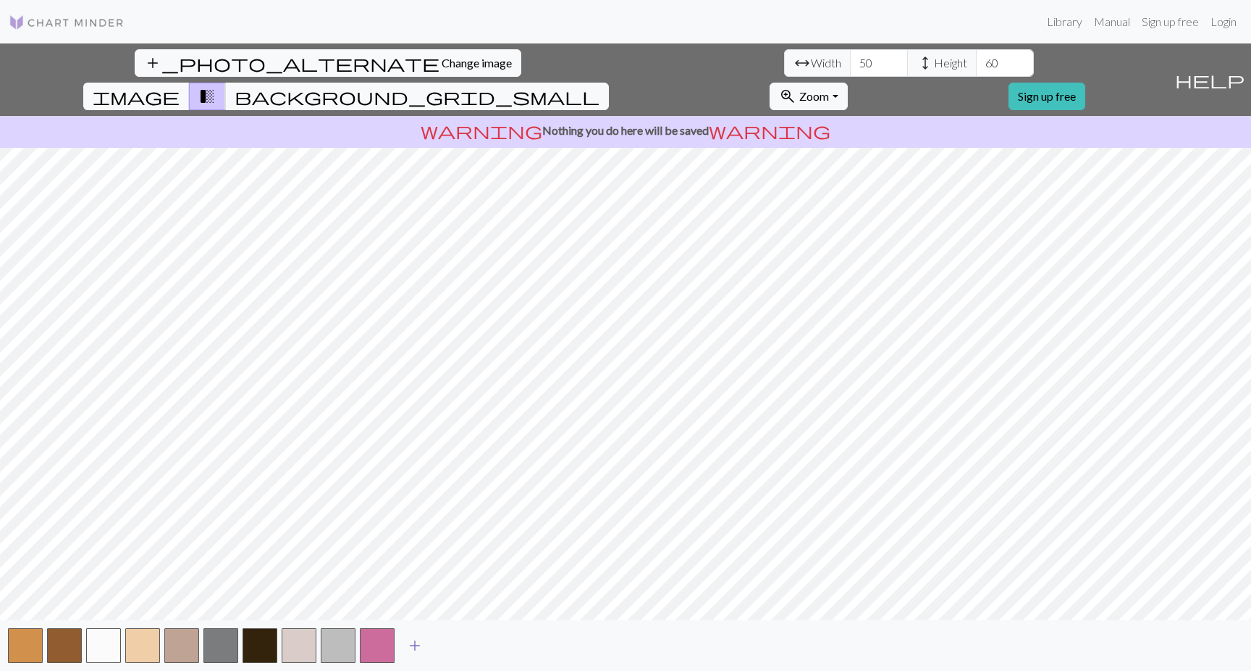
click at [419, 648] on span "add" at bounding box center [414, 645] width 17 height 20
click at [449, 647] on span "add" at bounding box center [453, 645] width 17 height 20
click at [488, 652] on span "add" at bounding box center [492, 645] width 17 height 20
click at [536, 648] on span "add" at bounding box center [532, 645] width 17 height 20
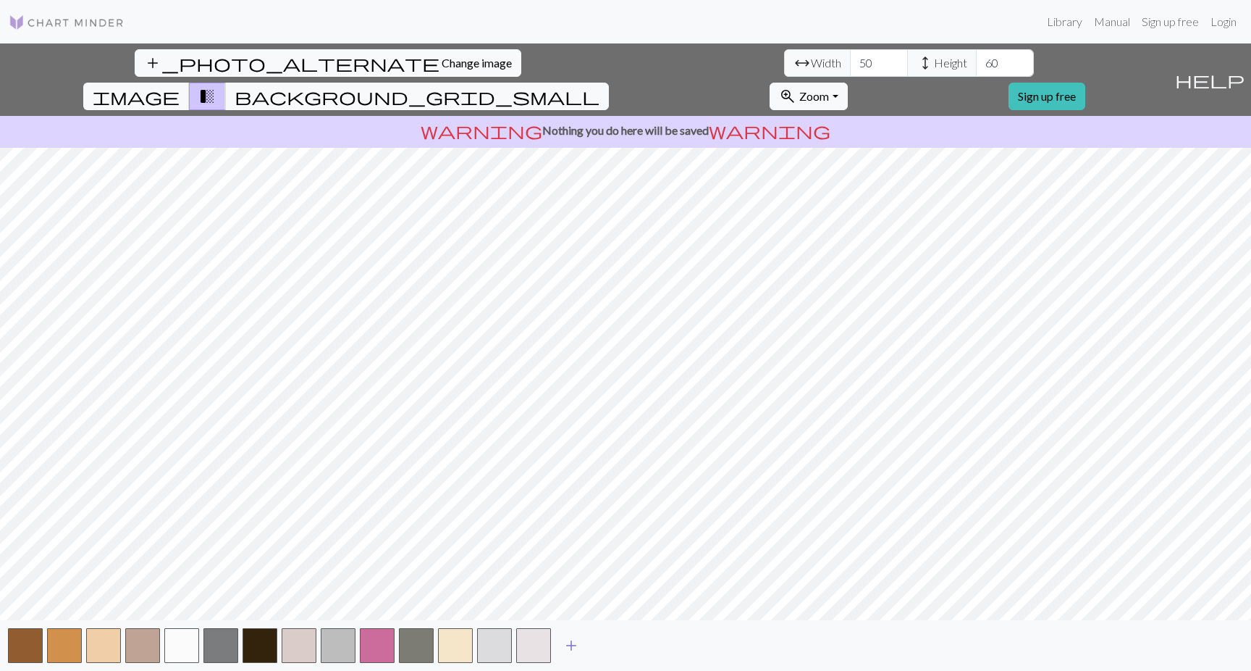
click at [573, 644] on span "add" at bounding box center [571, 645] width 17 height 20
click at [976, 59] on input "60" at bounding box center [1005, 63] width 58 height 28
drag, startPoint x: 508, startPoint y: 62, endPoint x: 473, endPoint y: 60, distance: 35.5
click at [784, 60] on div "arrow_range Width 50 height Height 60" at bounding box center [909, 63] width 250 height 28
type input "80"
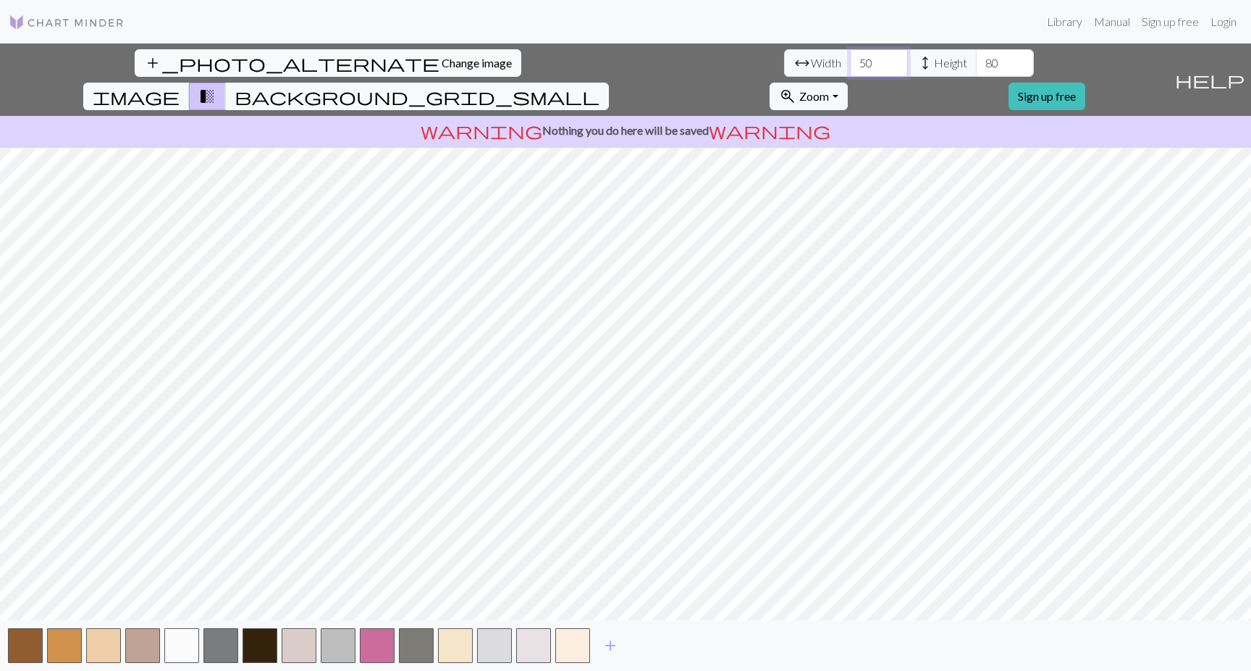
click at [784, 66] on div "arrow_range Width 50 height Height 80" at bounding box center [909, 63] width 250 height 28
type input "70"
click at [600, 86] on span "background_grid_small" at bounding box center [417, 96] width 365 height 20
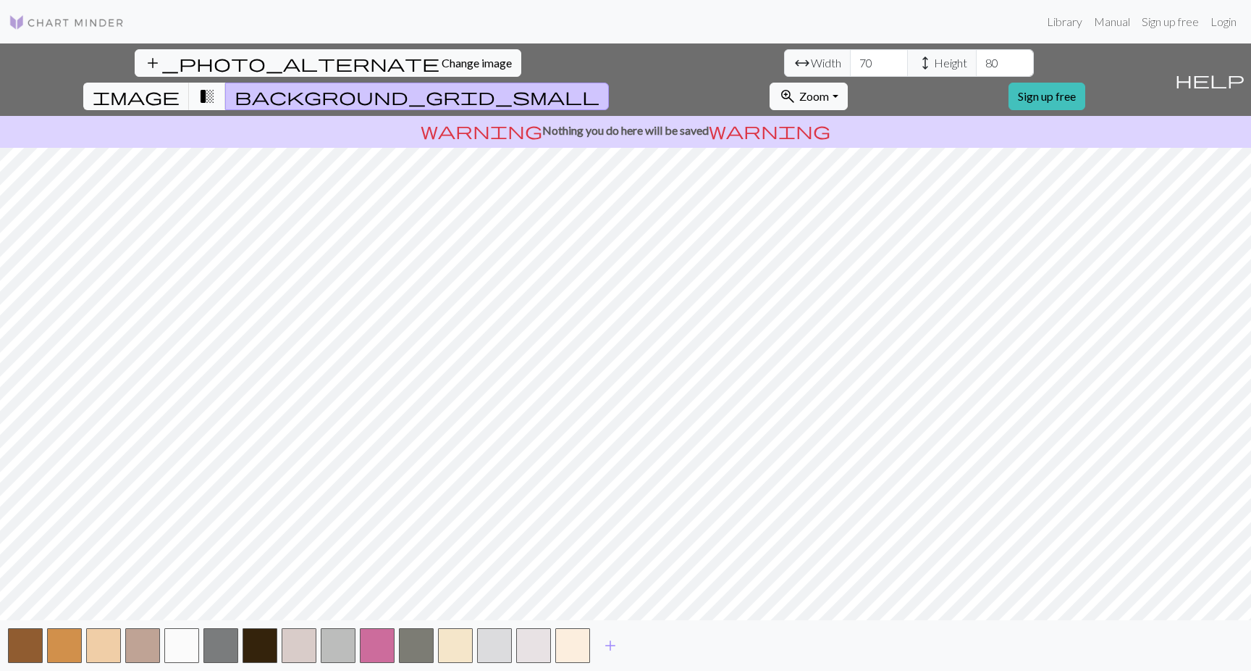
click at [216, 86] on span "transition_fade" at bounding box center [206, 96] width 17 height 20
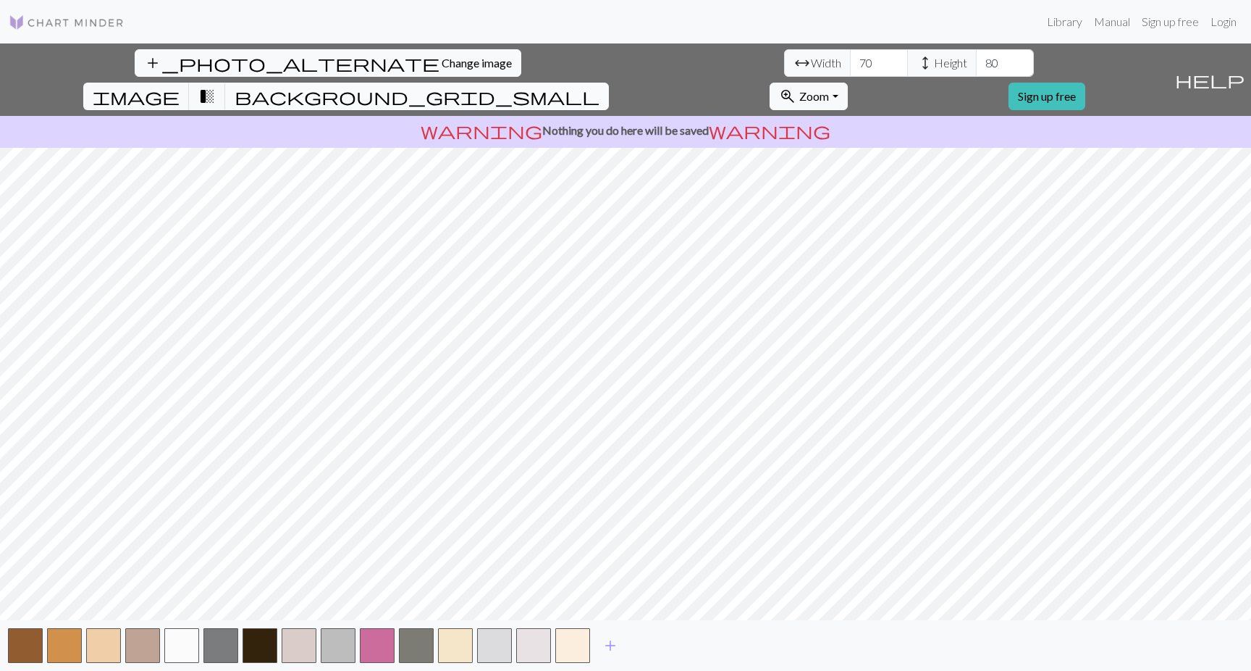
click at [600, 86] on span "background_grid_small" at bounding box center [417, 96] width 365 height 20
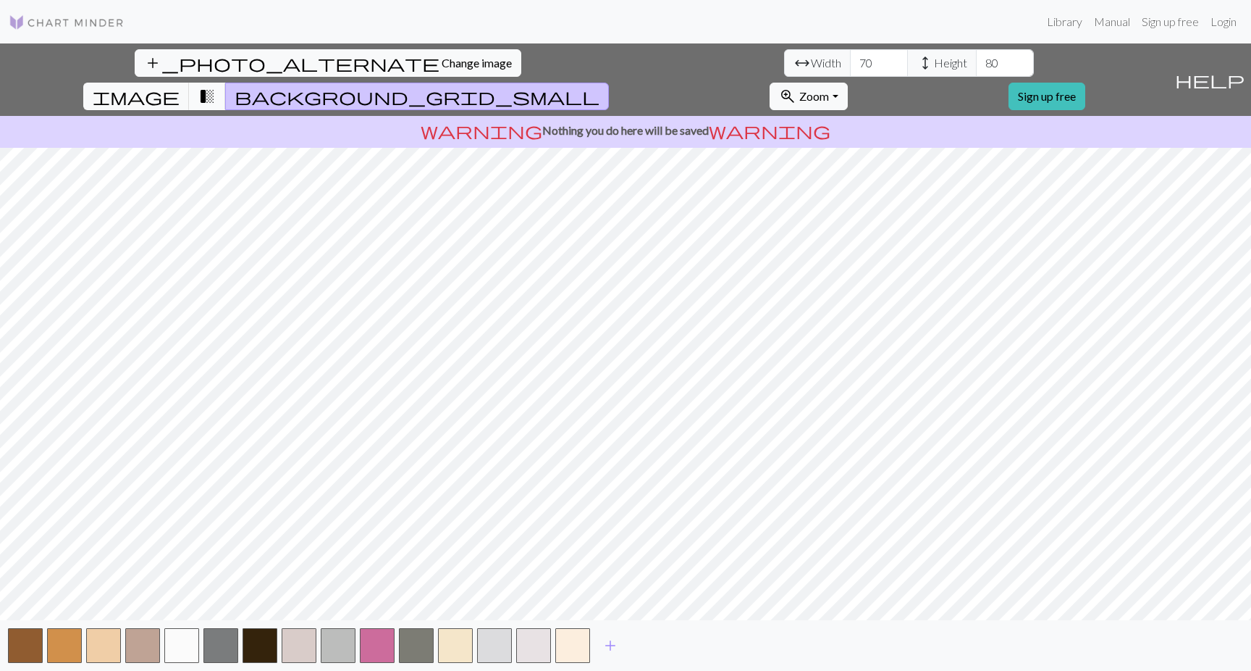
click at [216, 86] on span "transition_fade" at bounding box center [206, 96] width 17 height 20
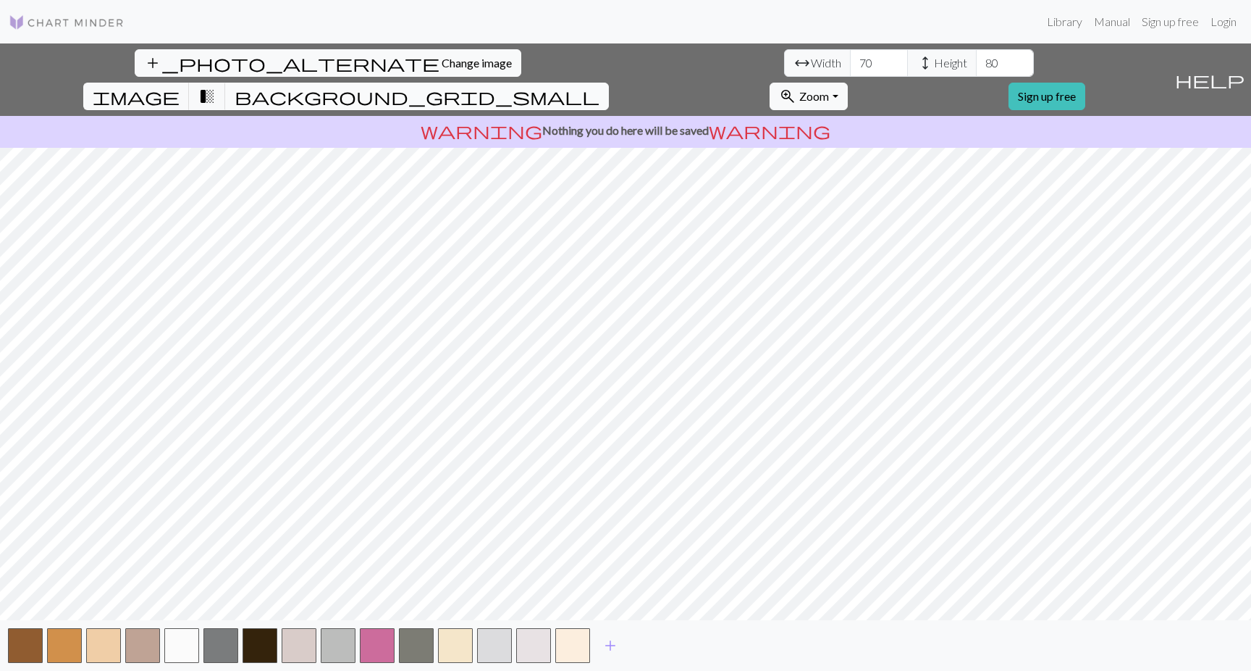
click at [609, 83] on button "background_grid_small" at bounding box center [417, 97] width 384 height 28
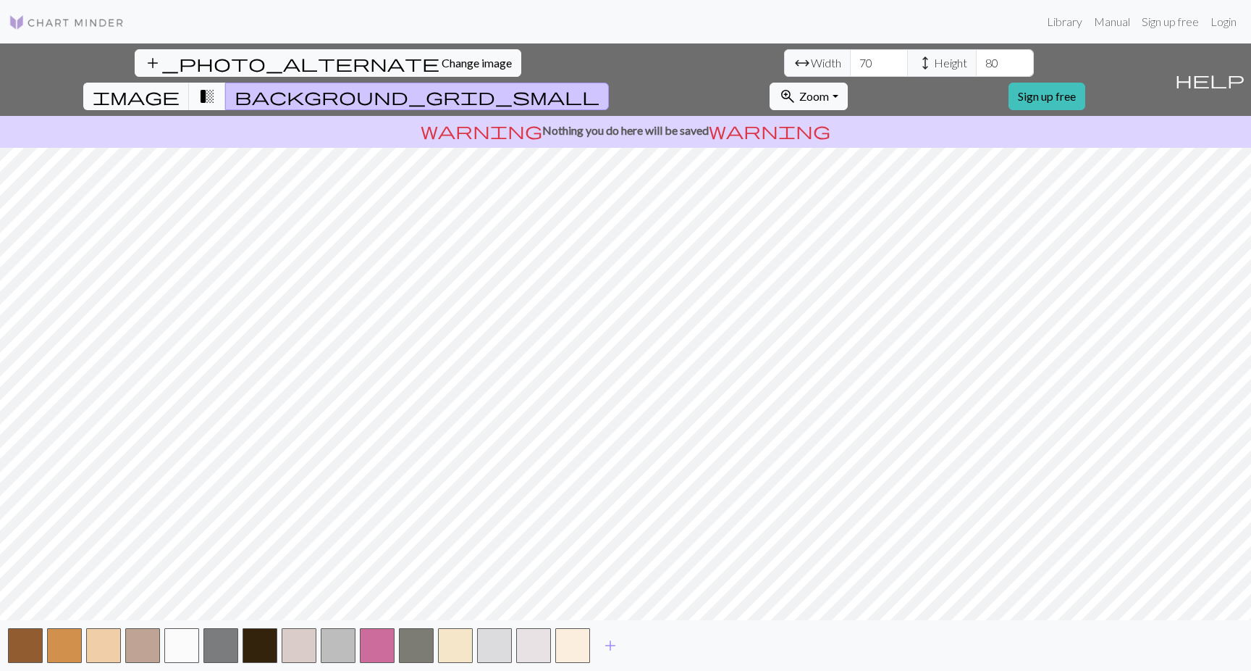
click at [216, 86] on span "transition_fade" at bounding box center [206, 96] width 17 height 20
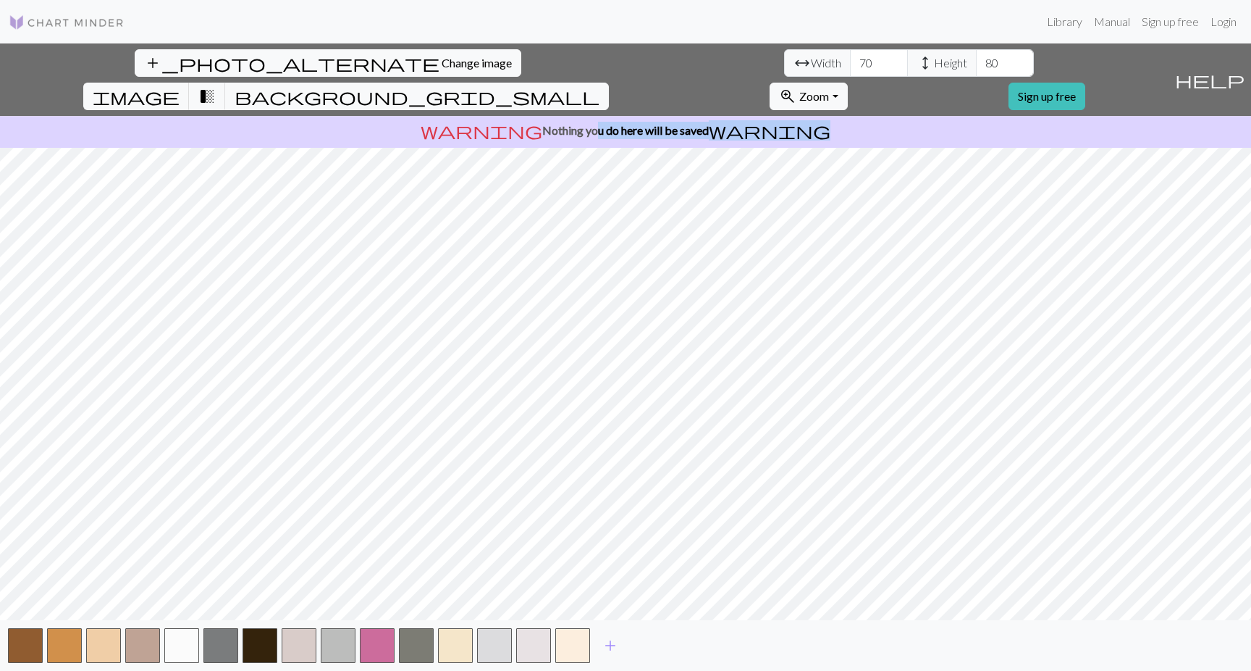
drag, startPoint x: 589, startPoint y: 101, endPoint x: 791, endPoint y: 101, distance: 202.7
click at [791, 122] on p "warning Nothing you do here will be saved warning" at bounding box center [626, 130] width 1240 height 17
click at [176, 650] on button "button" at bounding box center [181, 645] width 35 height 35
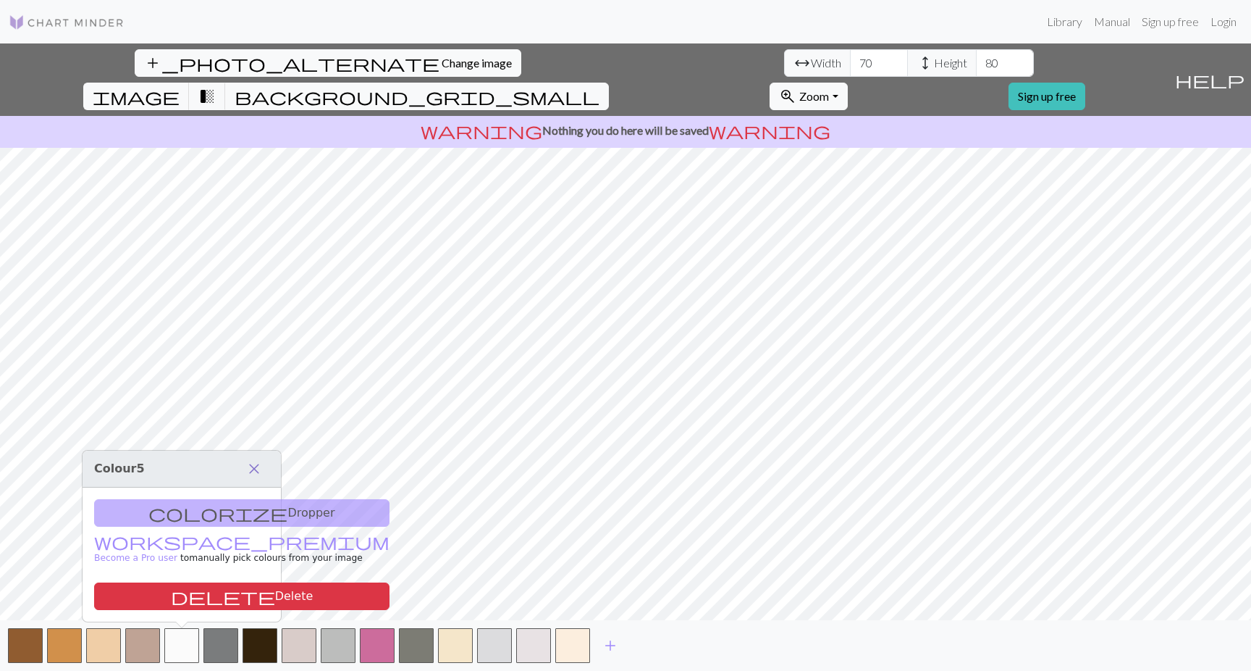
click at [254, 471] on span "close" at bounding box center [253, 468] width 17 height 20
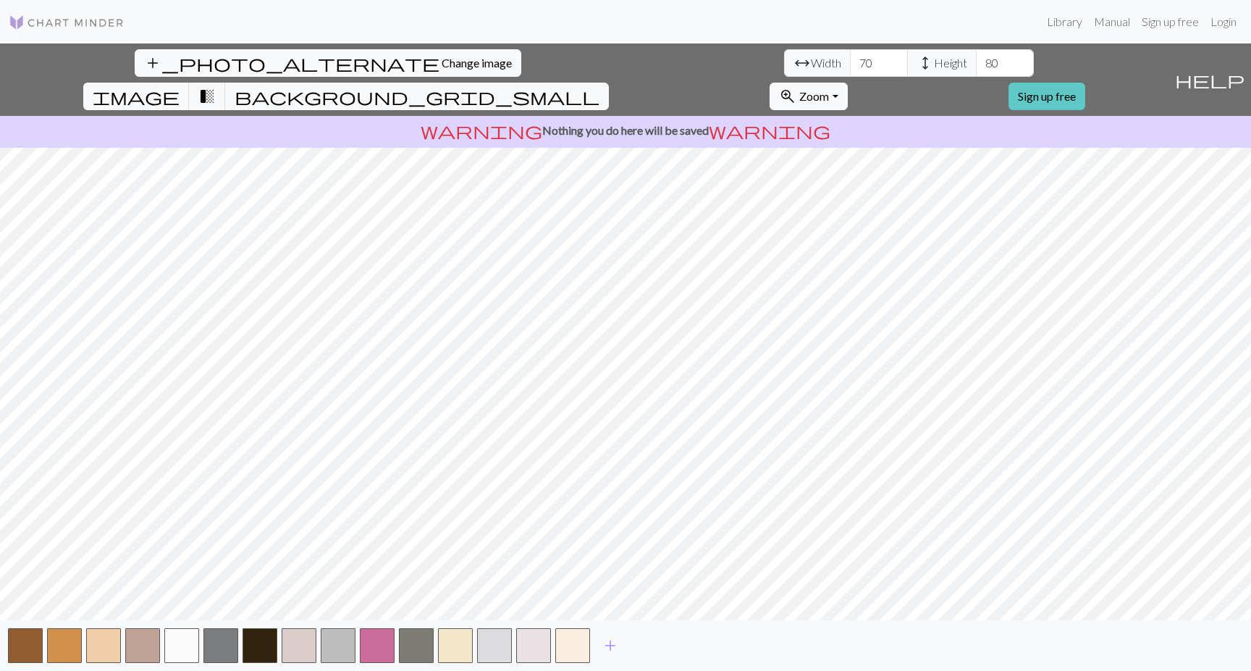
click at [1085, 83] on link "Sign up free" at bounding box center [1047, 97] width 77 height 28
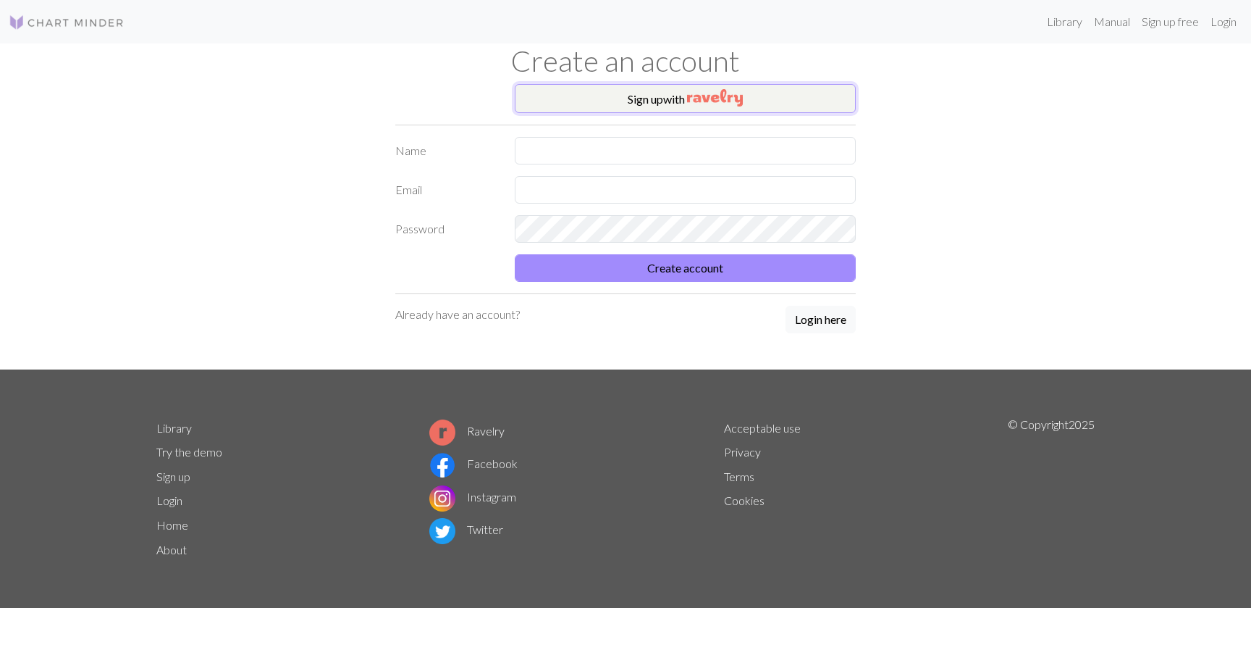
click at [665, 95] on button "Sign up with" at bounding box center [685, 98] width 341 height 29
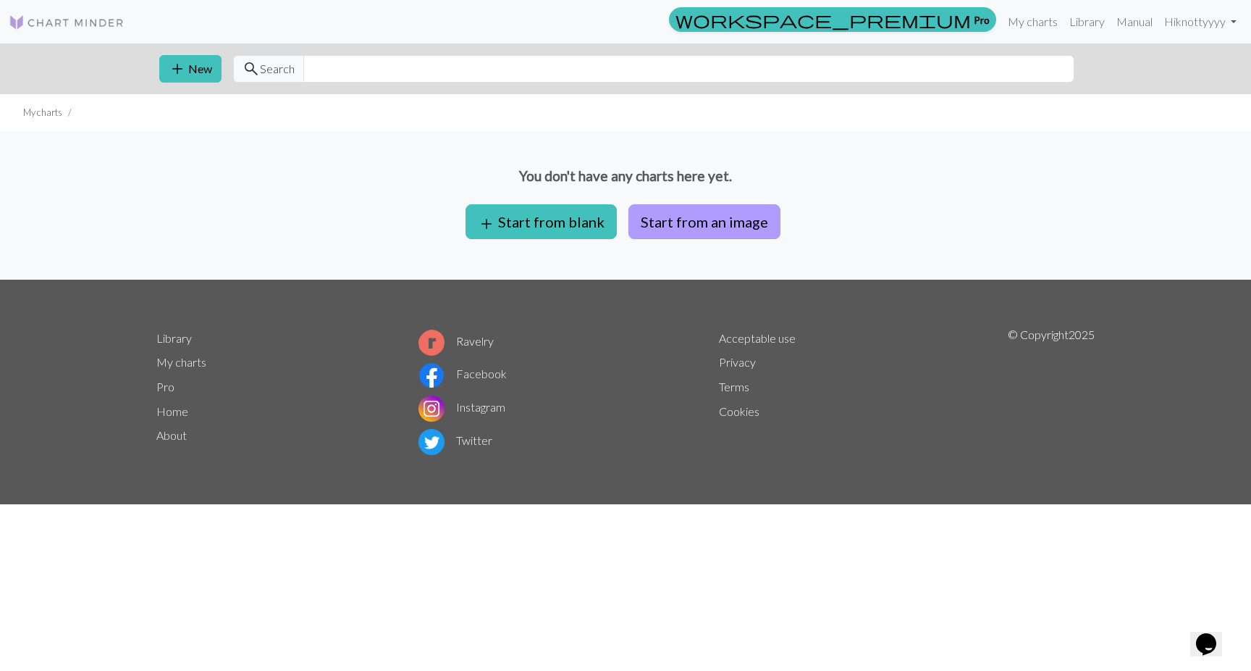
click at [726, 222] on button "Start from an image" at bounding box center [705, 221] width 152 height 35
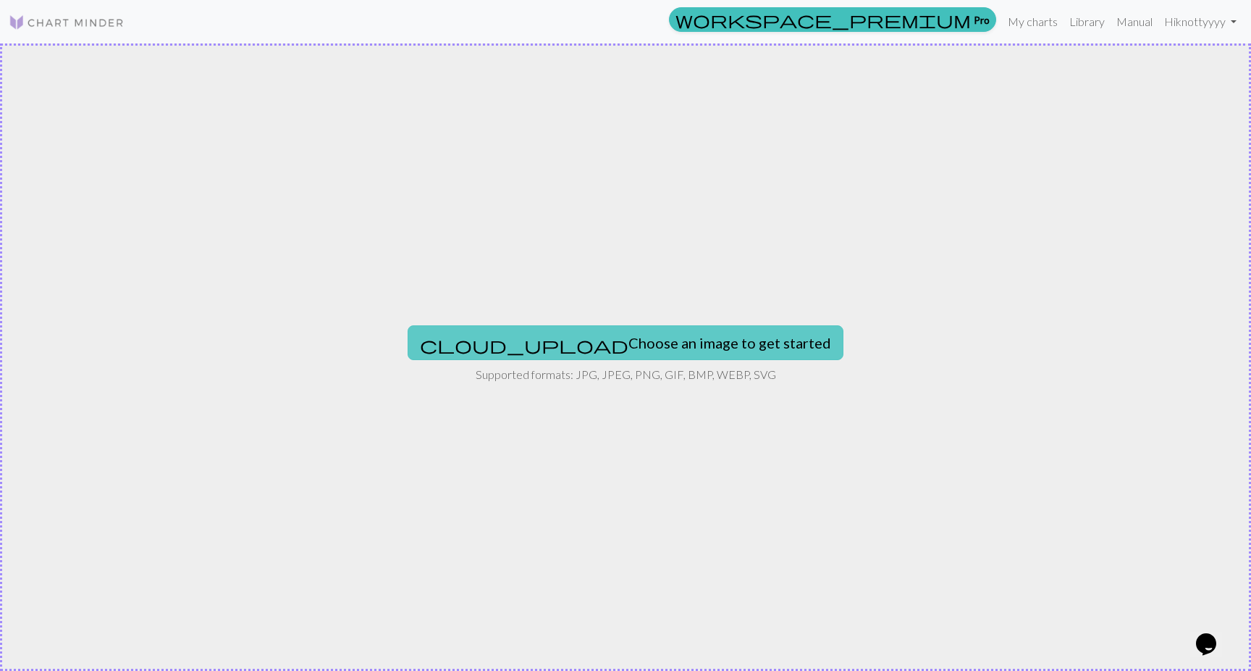
click at [644, 339] on button "cloud_upload Choose an image to get started" at bounding box center [626, 342] width 436 height 35
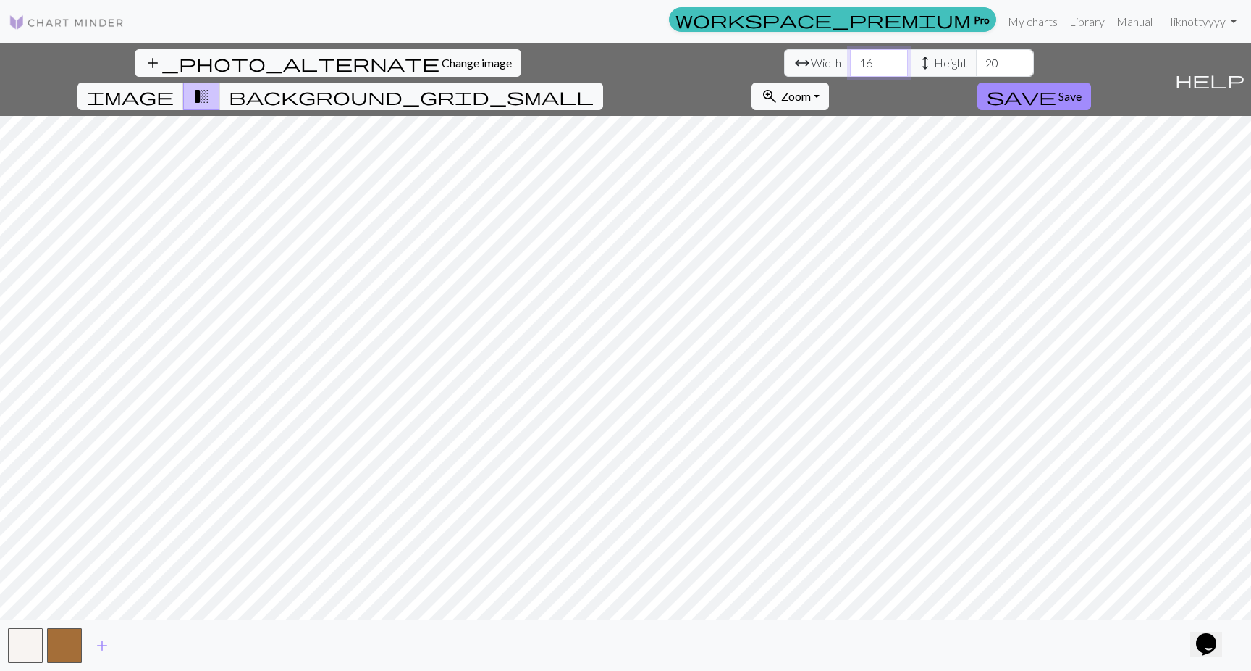
drag, startPoint x: 393, startPoint y: 64, endPoint x: 330, endPoint y: 67, distance: 63.1
click at [784, 67] on div "arrow_range Width 16 height Height 20" at bounding box center [909, 63] width 250 height 28
type input "70"
type input "80"
click at [101, 644] on span "add" at bounding box center [101, 645] width 17 height 20
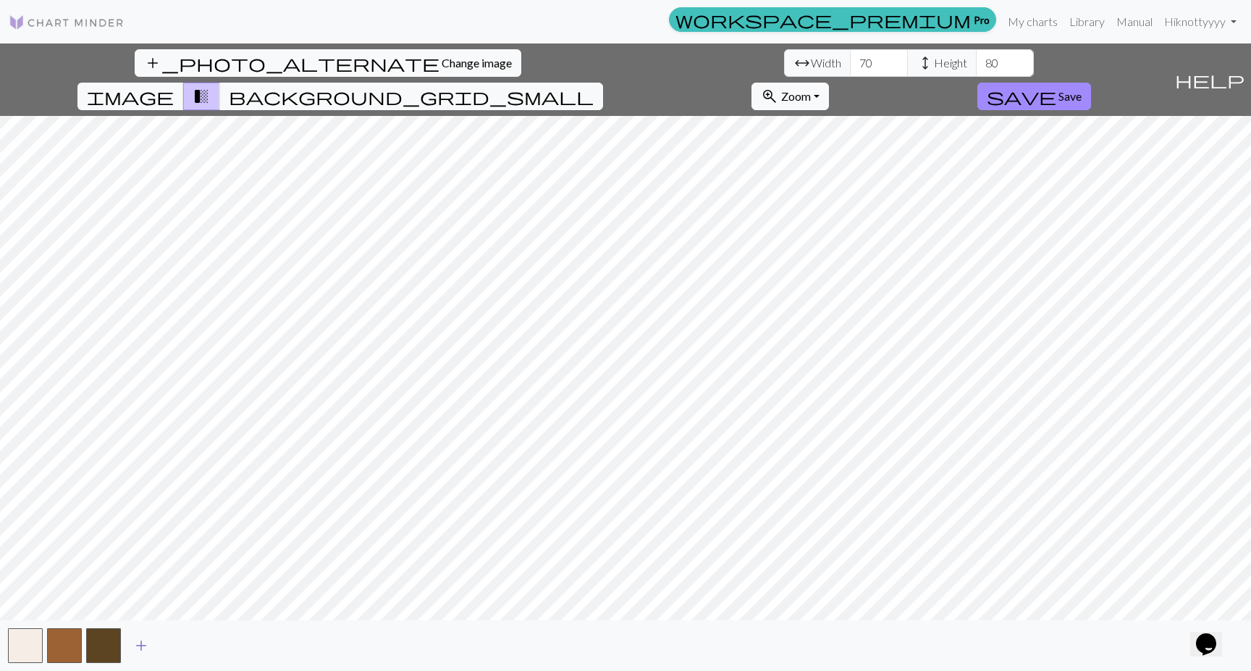
click at [148, 644] on span "add" at bounding box center [141, 645] width 17 height 20
click at [180, 645] on span "add" at bounding box center [180, 645] width 17 height 20
click at [224, 644] on span "add" at bounding box center [219, 645] width 17 height 20
click at [251, 648] on span "add" at bounding box center [258, 645] width 17 height 20
click at [295, 646] on span "add" at bounding box center [297, 645] width 17 height 20
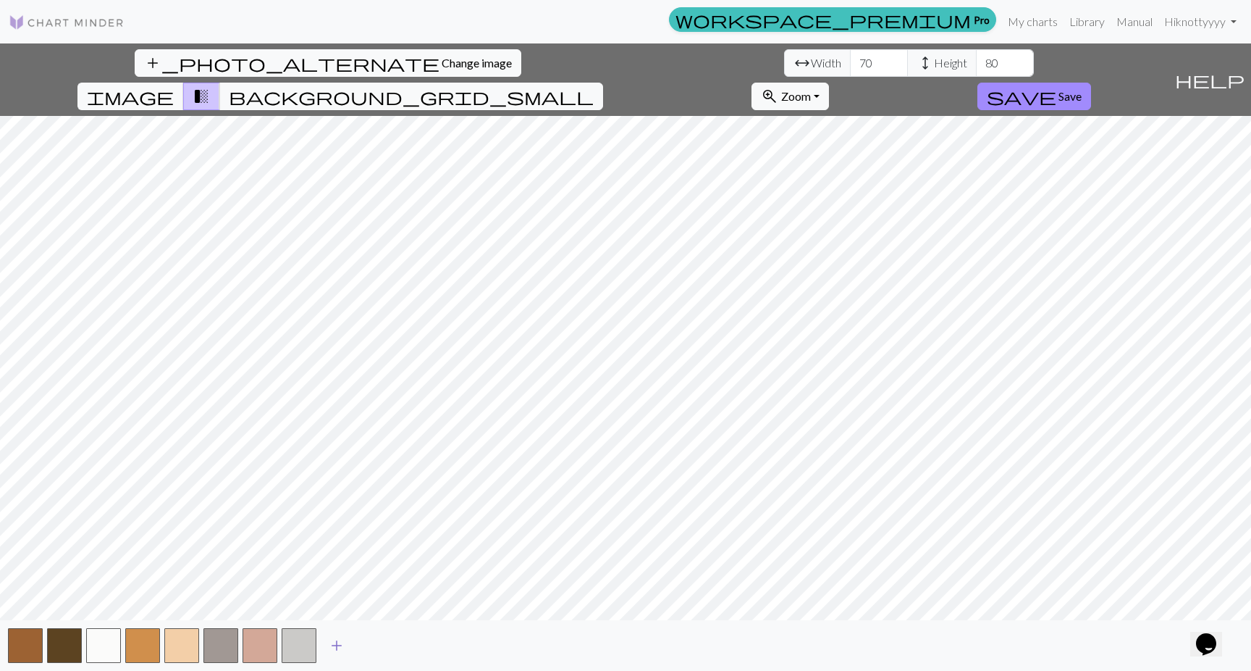
click at [337, 648] on span "add" at bounding box center [336, 645] width 17 height 20
click at [373, 647] on span "add" at bounding box center [375, 645] width 17 height 20
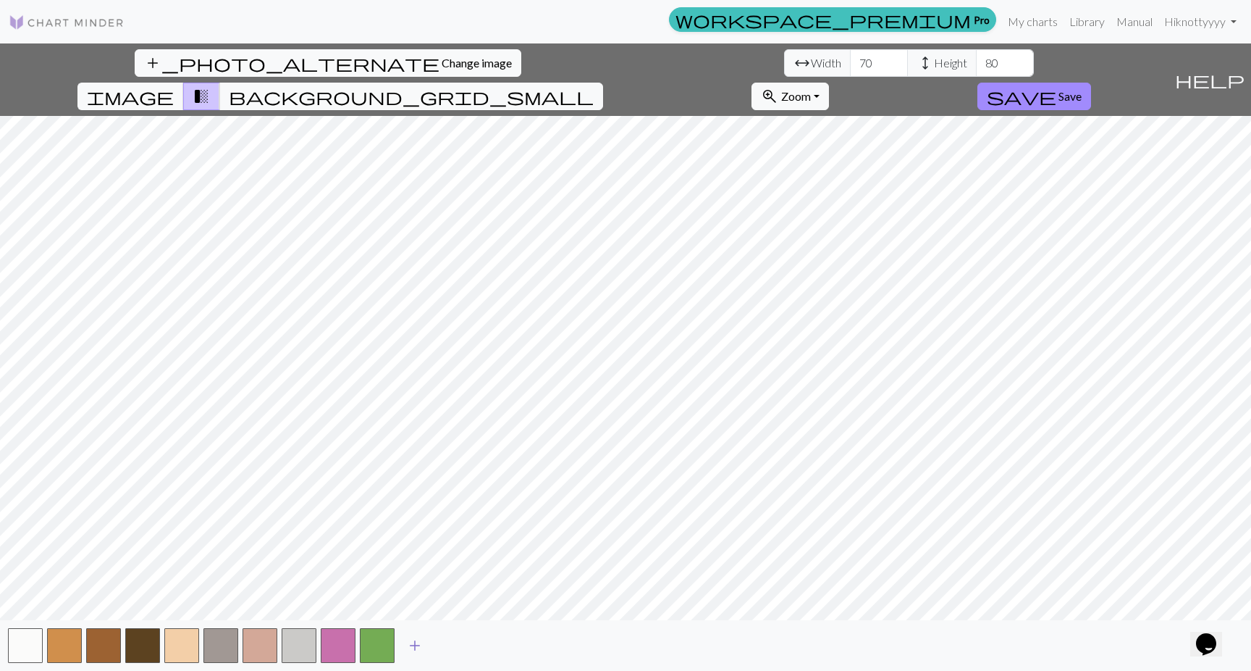
click at [408, 646] on span "add" at bounding box center [414, 645] width 17 height 20
click at [455, 645] on span "add" at bounding box center [453, 645] width 17 height 20
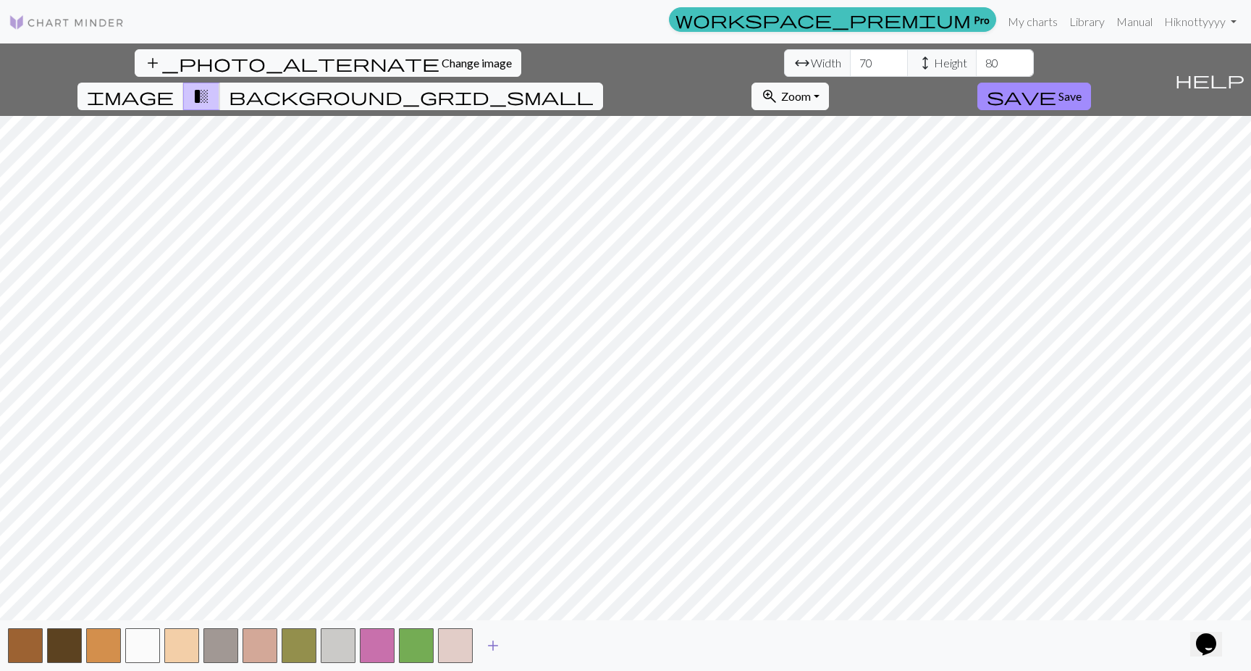
click at [500, 646] on span "add" at bounding box center [492, 645] width 17 height 20
click at [534, 649] on span "add" at bounding box center [532, 645] width 17 height 20
click at [573, 641] on span "add" at bounding box center [571, 645] width 17 height 20
click at [409, 636] on button "button" at bounding box center [416, 645] width 35 height 35
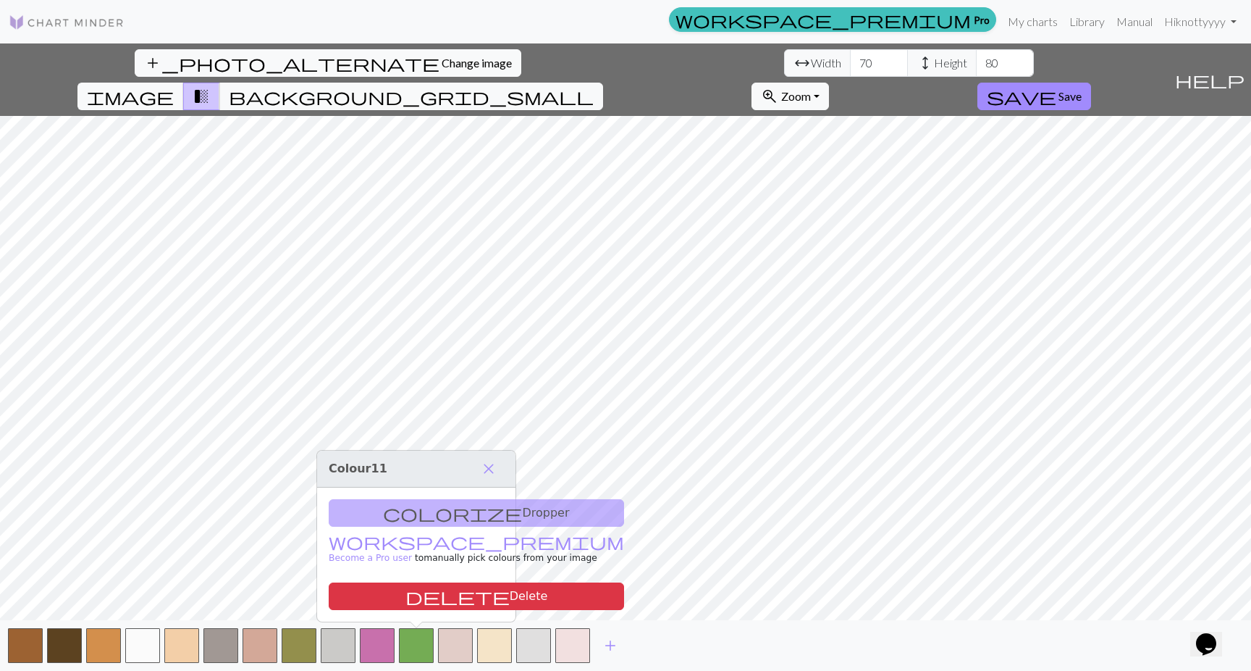
click at [419, 513] on div "colorize Dropper workspace_premium Become a Pro user to manually pick colours f…" at bounding box center [416, 554] width 198 height 134
click at [429, 594] on button "delete Delete" at bounding box center [476, 596] width 295 height 28
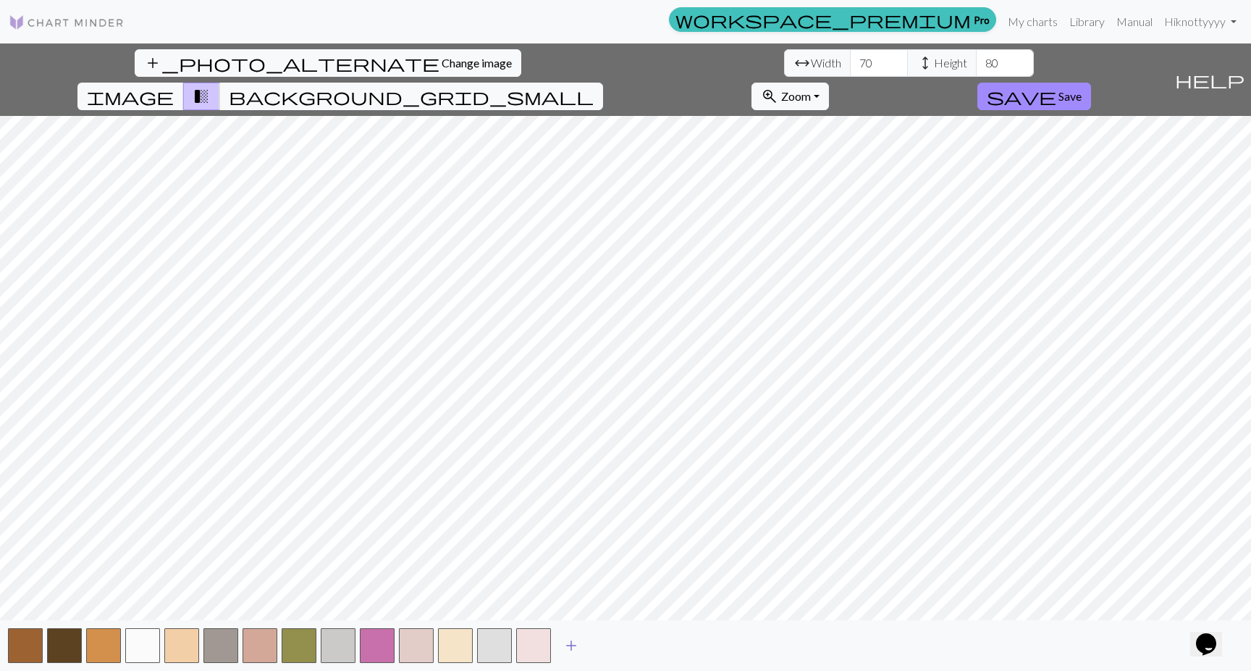
click at [567, 644] on span "add" at bounding box center [571, 645] width 17 height 20
click at [1082, 89] on span "Save" at bounding box center [1070, 96] width 23 height 14
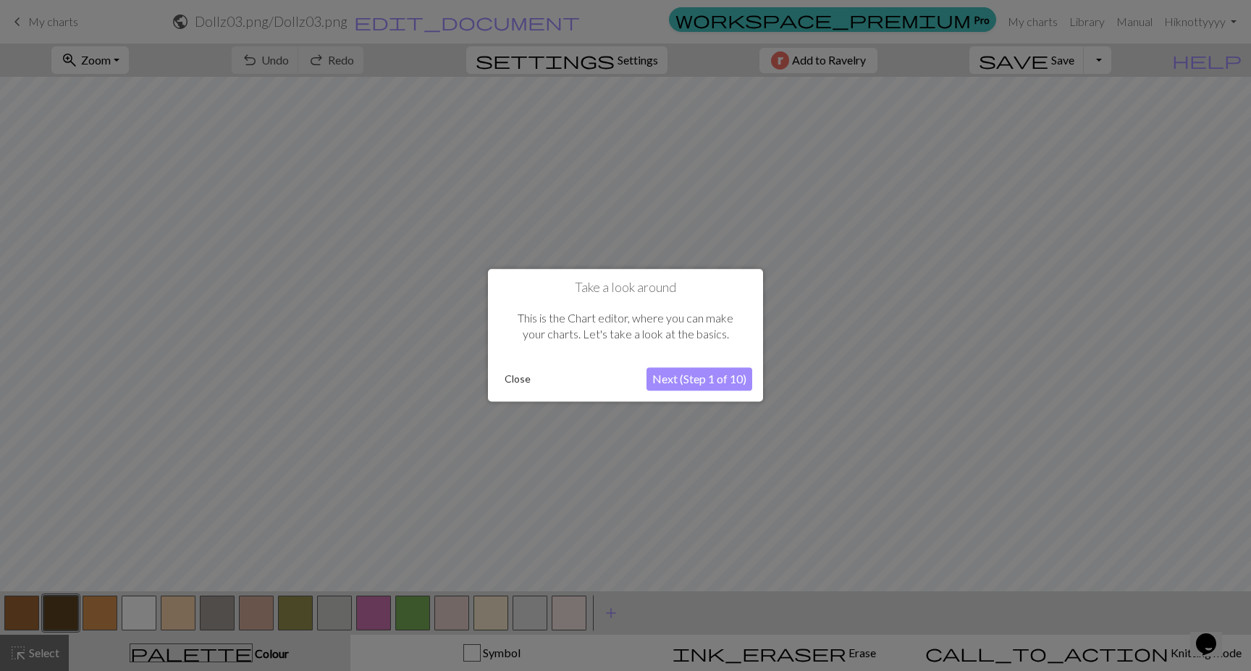
click at [726, 376] on button "Next (Step 1 of 10)" at bounding box center [700, 379] width 106 height 23
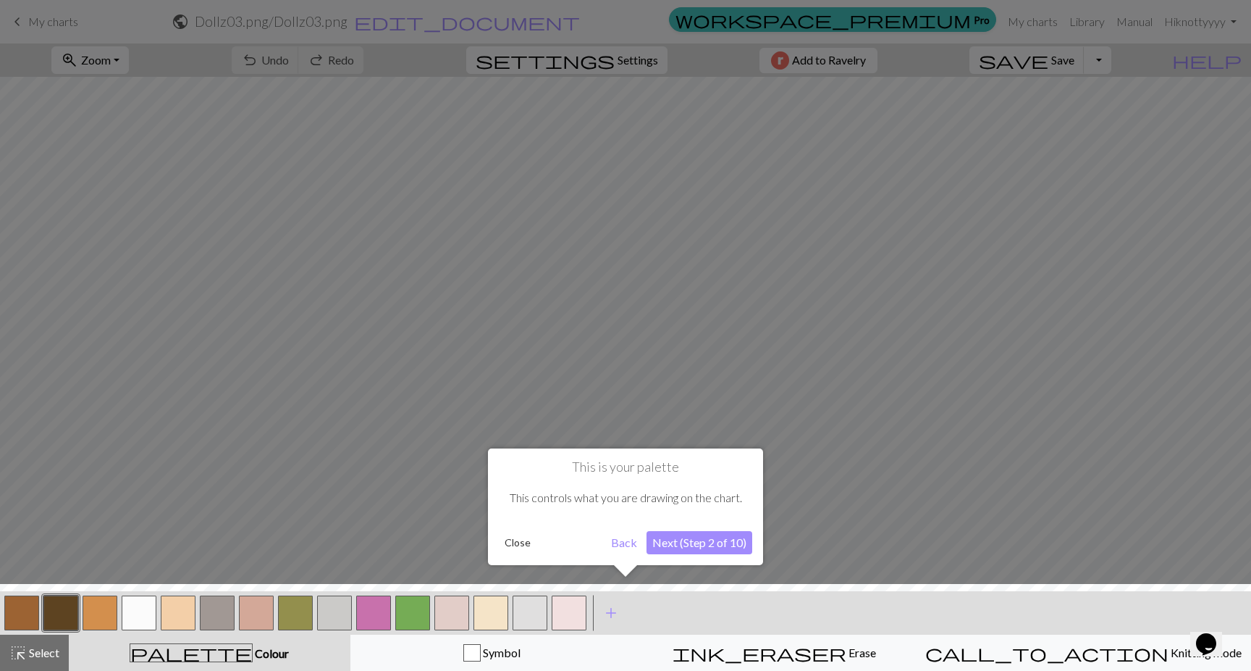
click at [708, 548] on button "Next (Step 2 of 10)" at bounding box center [700, 542] width 106 height 23
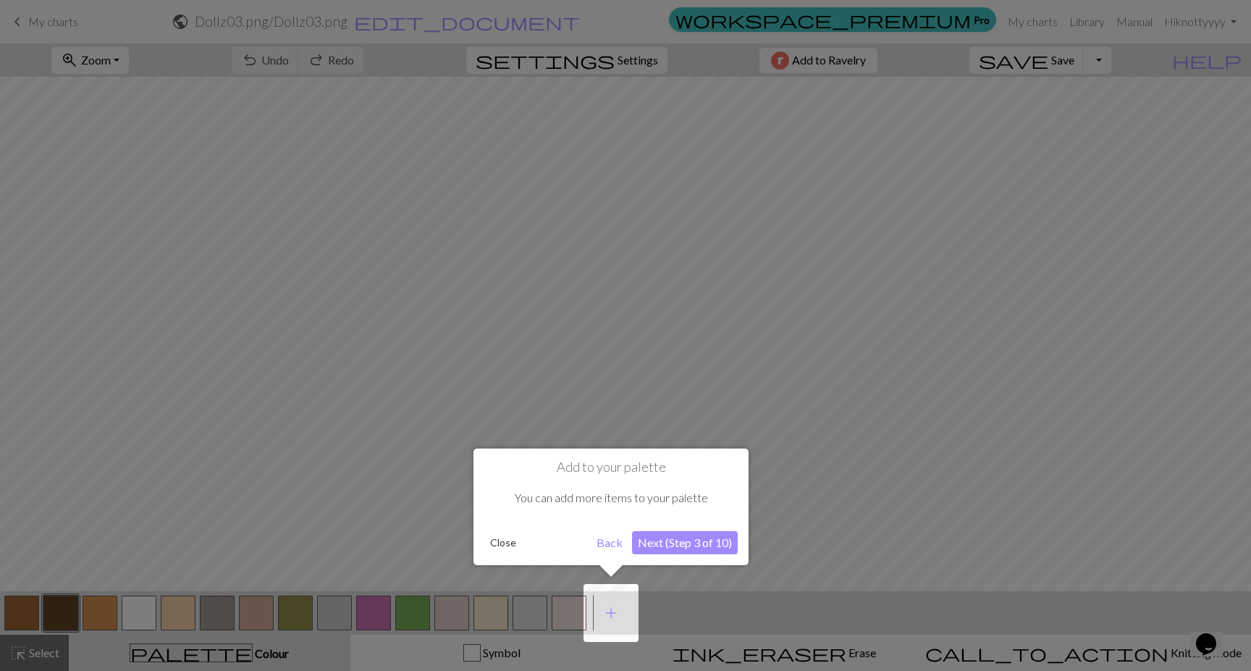
click at [673, 544] on button "Next (Step 3 of 10)" at bounding box center [685, 542] width 106 height 23
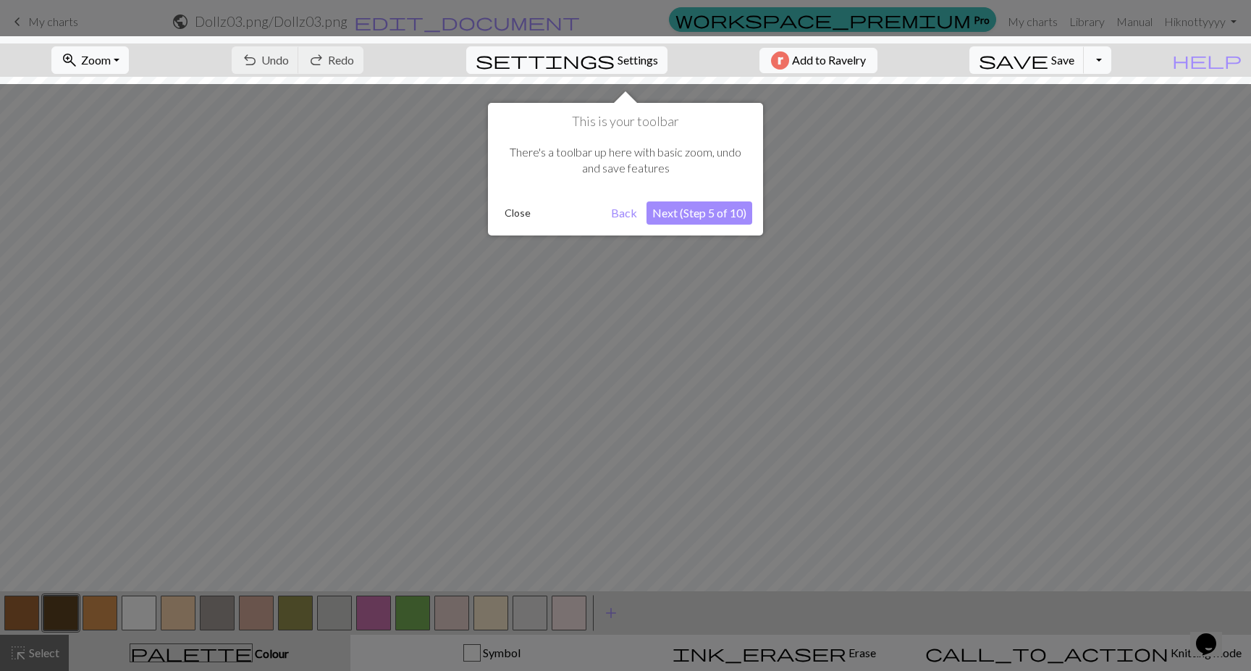
click at [686, 219] on button "Next (Step 5 of 10)" at bounding box center [700, 212] width 106 height 23
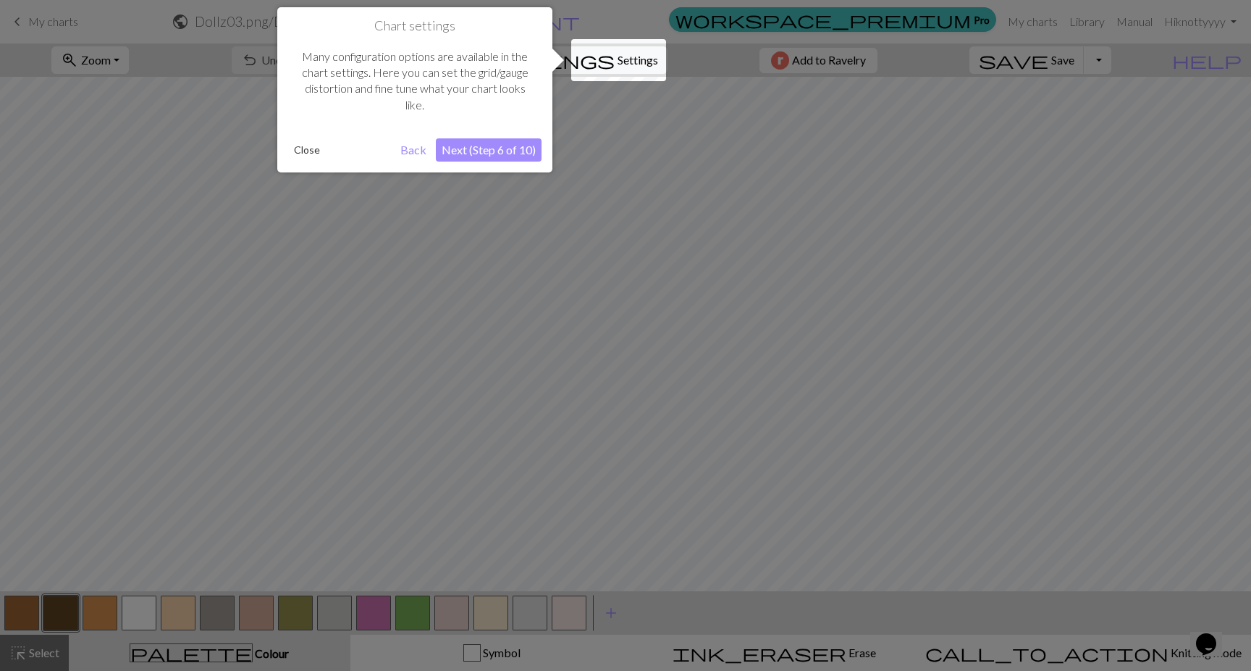
click at [490, 151] on button "Next (Step 6 of 10)" at bounding box center [489, 149] width 106 height 23
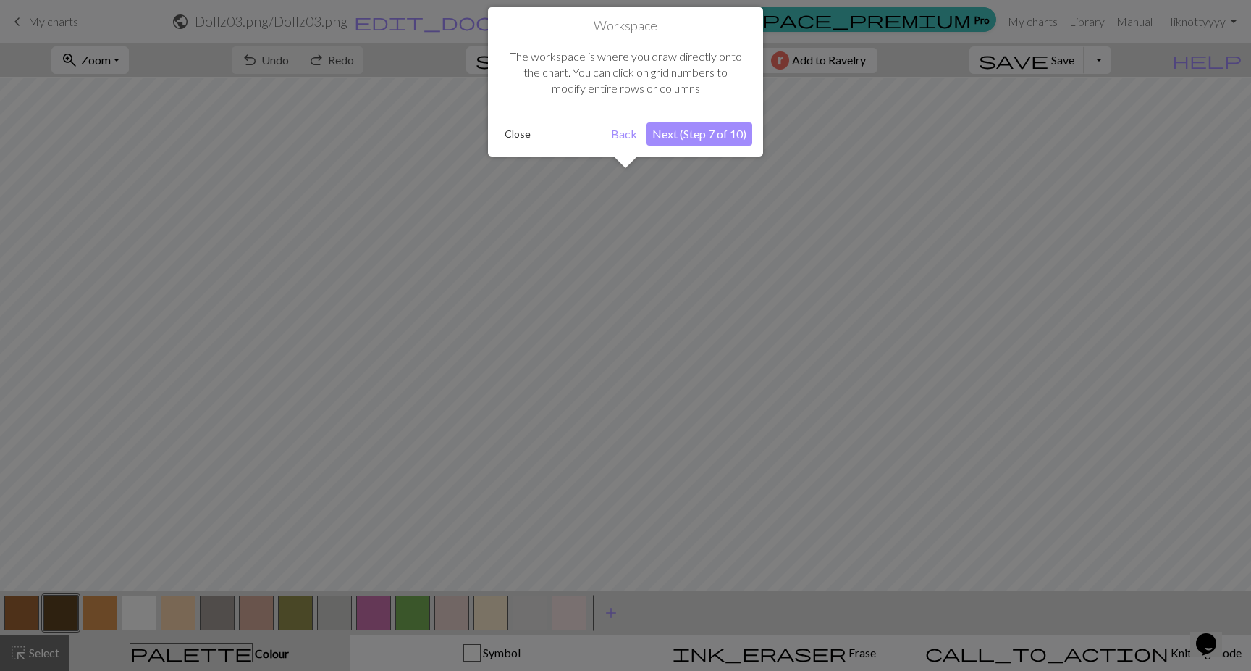
scroll to position [55, 0]
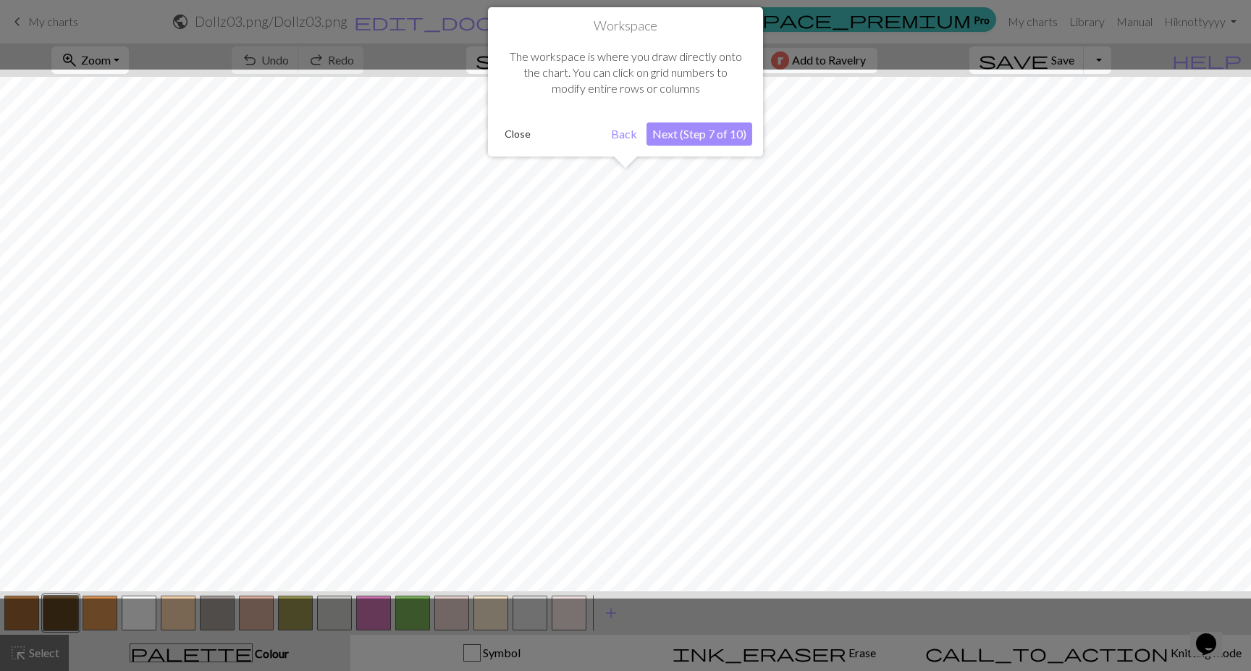
click at [715, 131] on button "Next (Step 7 of 10)" at bounding box center [700, 133] width 106 height 23
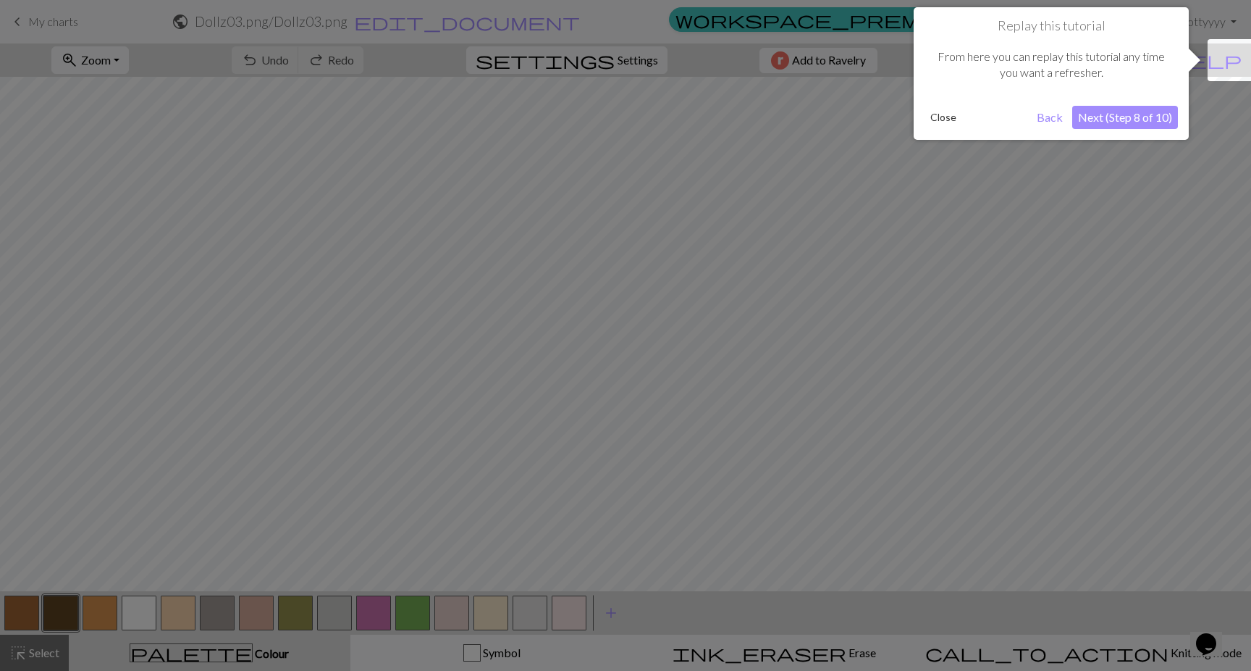
click at [1121, 122] on button "Next (Step 8 of 10)" at bounding box center [1125, 117] width 106 height 23
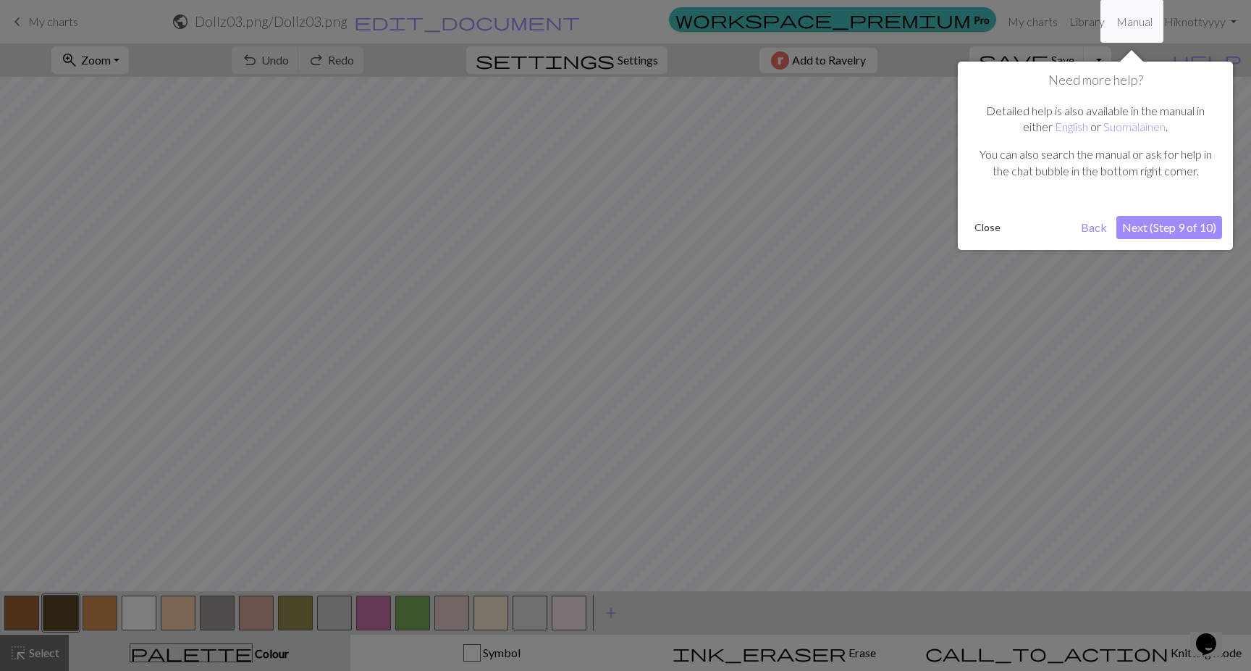
click at [1167, 229] on button "Next (Step 9 of 10)" at bounding box center [1170, 227] width 106 height 23
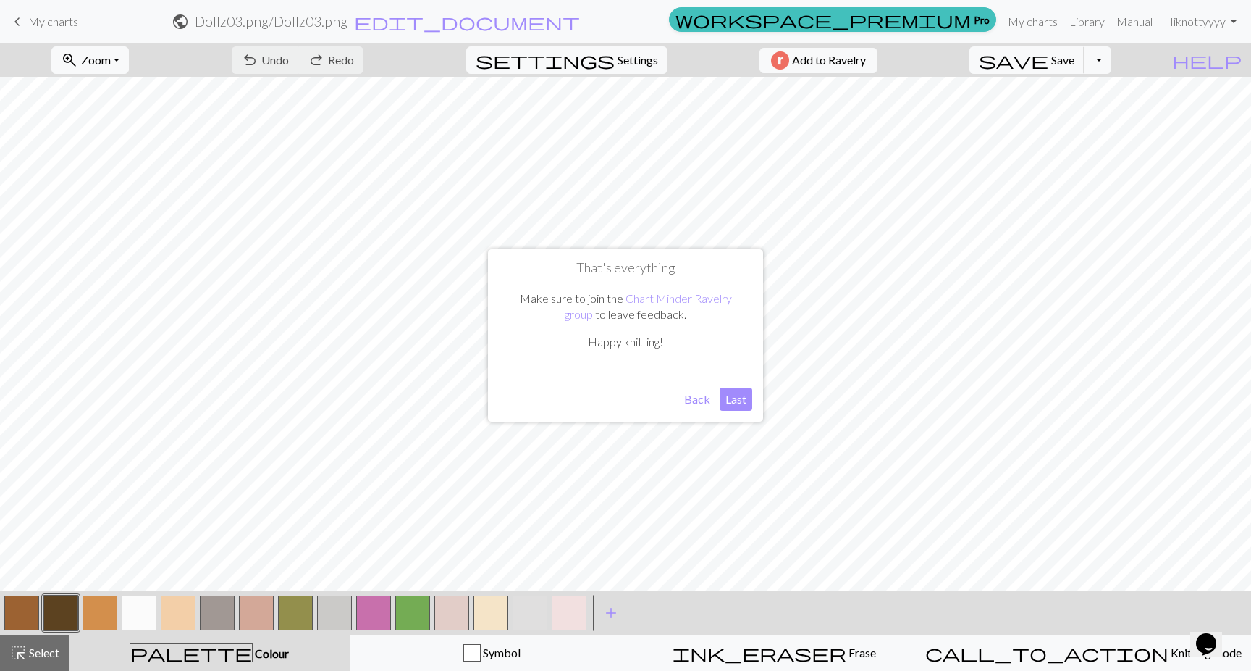
click at [739, 395] on button "Last" at bounding box center [736, 398] width 33 height 23
